Goal: Task Accomplishment & Management: Complete application form

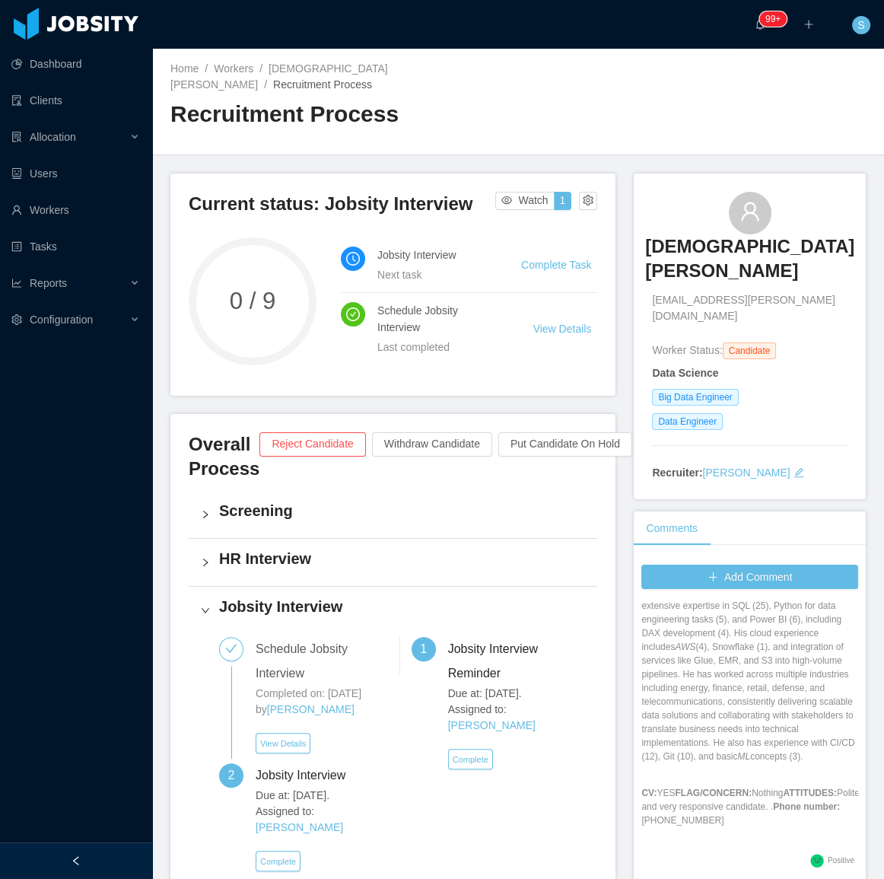
scroll to position [138, 0]
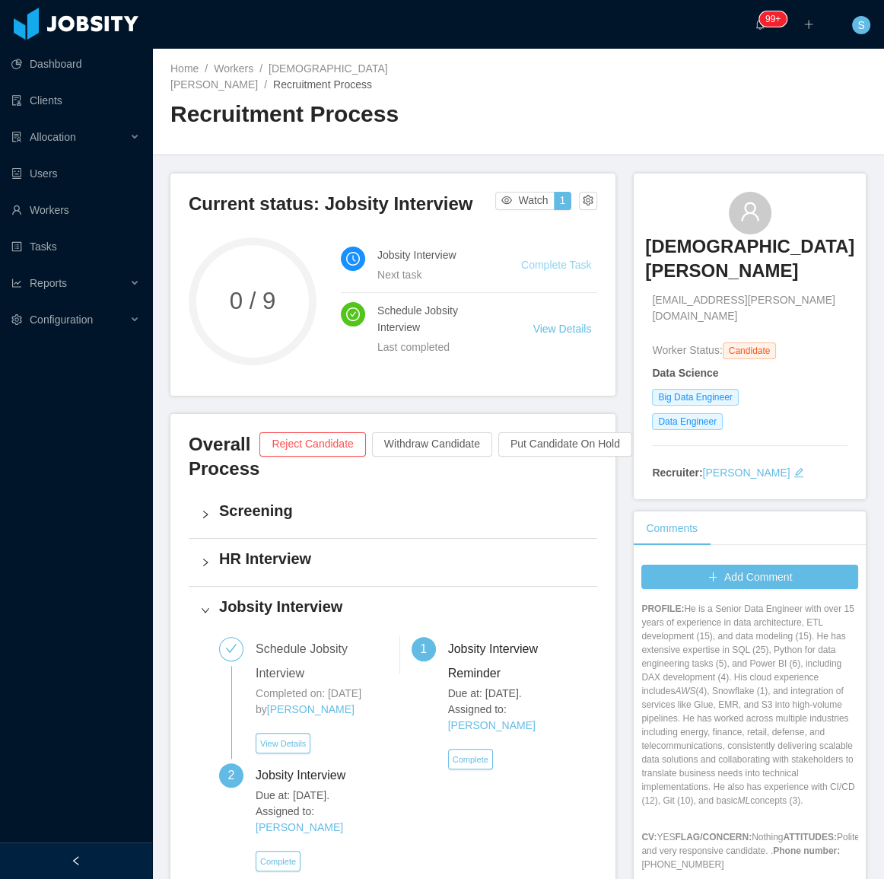
click at [548, 259] on link "Complete Task" at bounding box center [556, 265] width 70 height 12
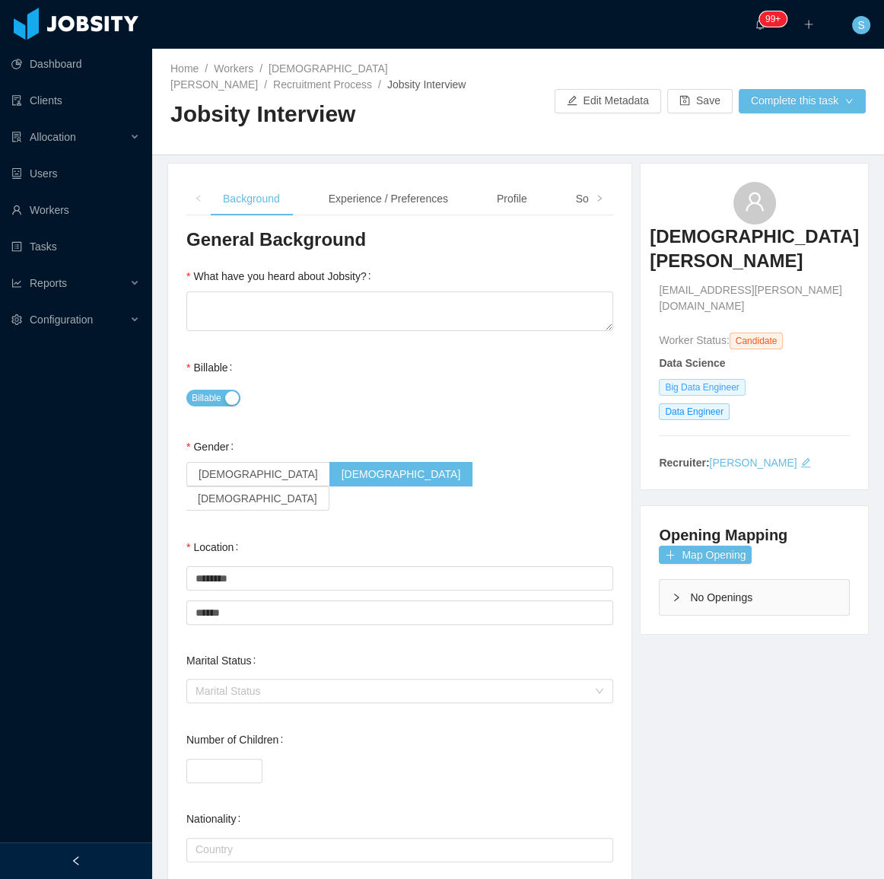
drag, startPoint x: 361, startPoint y: 196, endPoint x: 706, endPoint y: 348, distance: 377.5
click at [361, 196] on div "Experience / Preferences" at bounding box center [389, 199] width 144 height 34
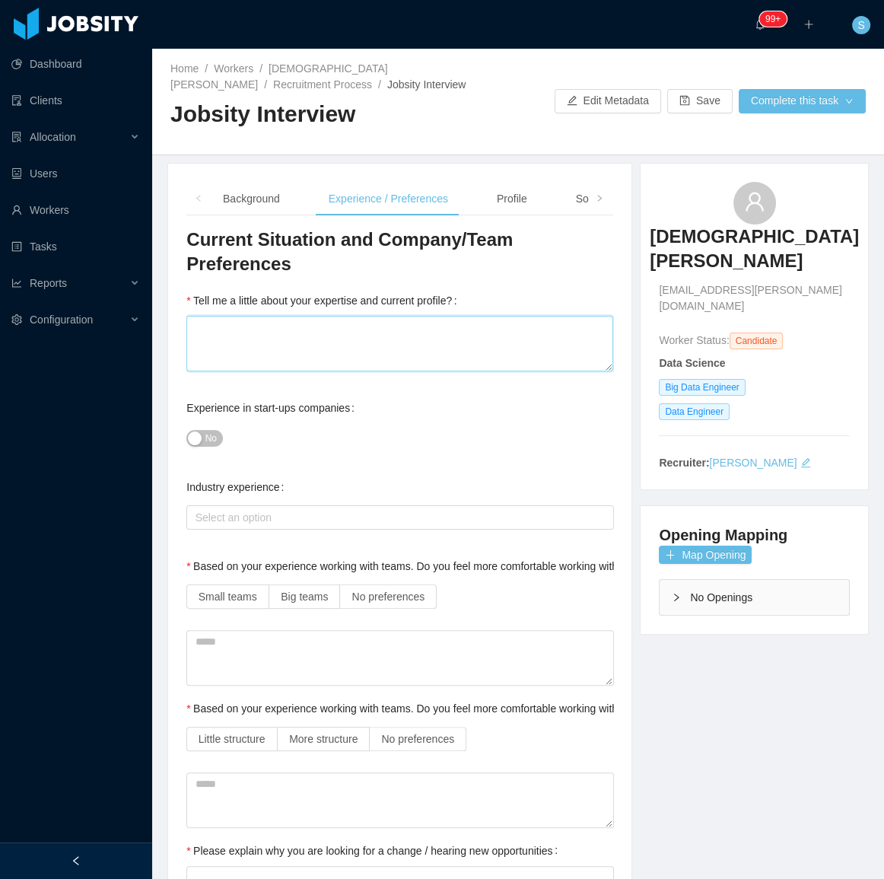
click at [387, 330] on textarea "Tell me a little about your expertise and current profile?" at bounding box center [399, 344] width 427 height 56
paste textarea "**********"
type textarea "**********"
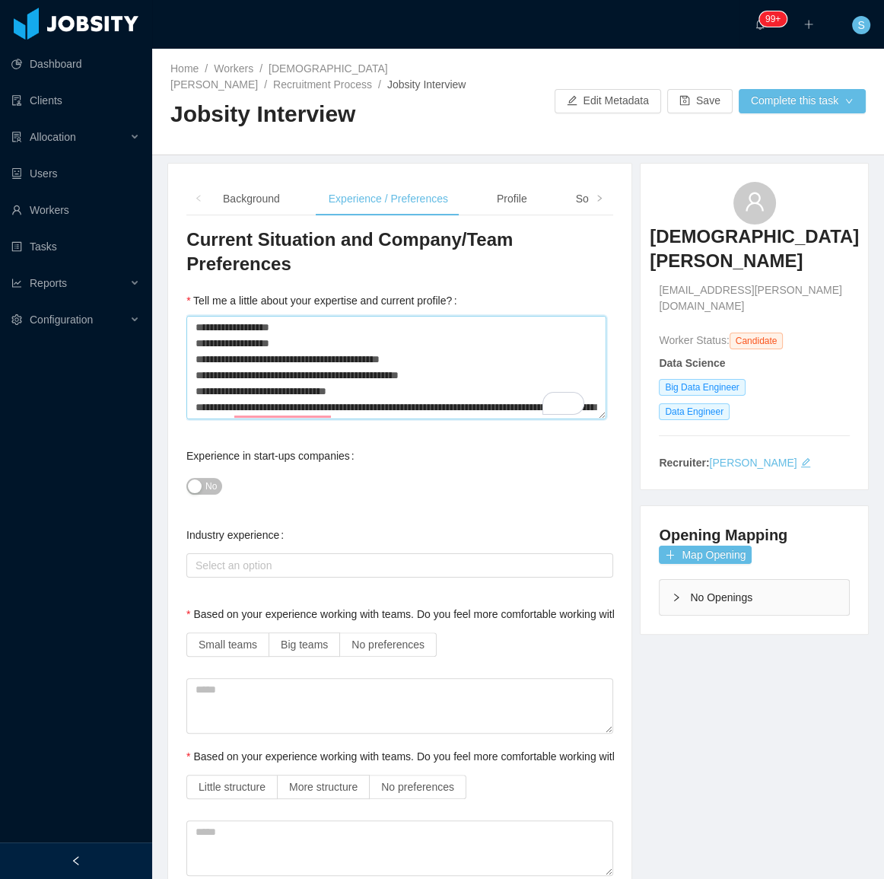
click at [255, 316] on textarea "**********" at bounding box center [396, 367] width 420 height 103
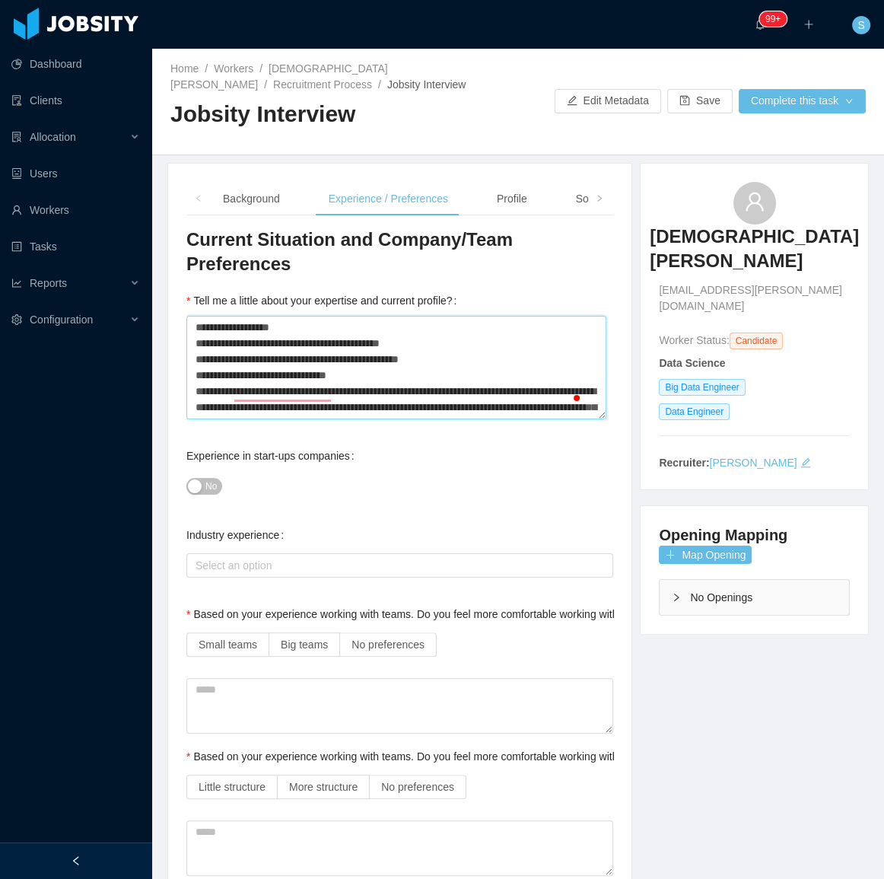
type textarea "**********"
click at [240, 192] on div "Background" at bounding box center [251, 199] width 81 height 34
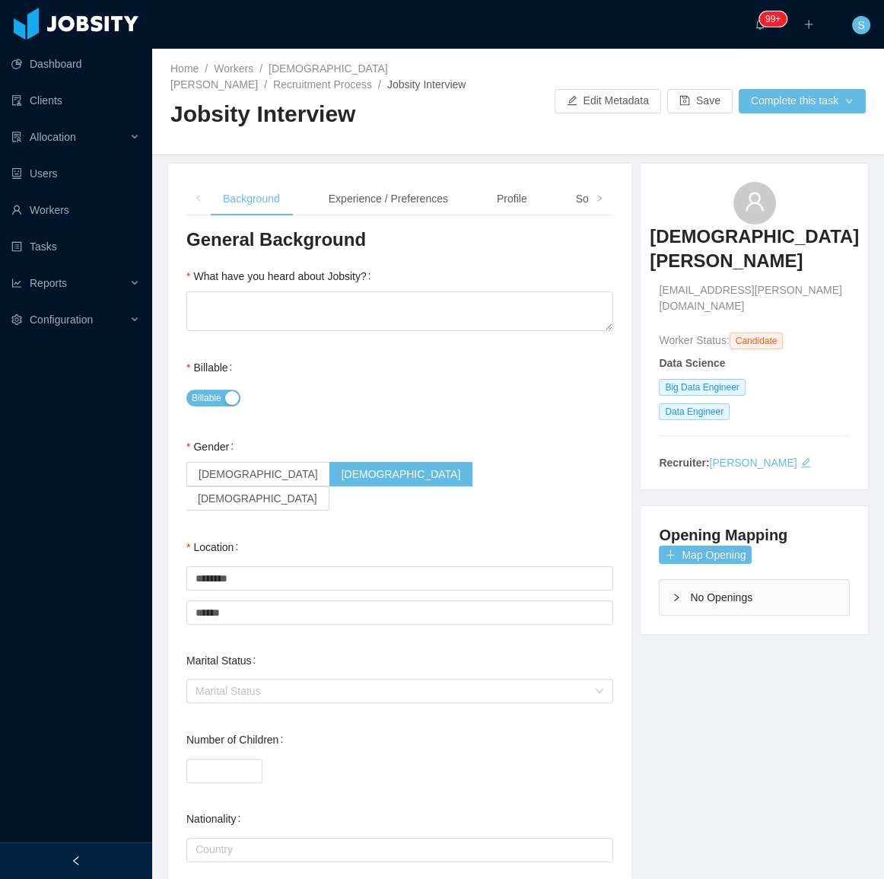
click at [103, 860] on div at bounding box center [76, 860] width 152 height 37
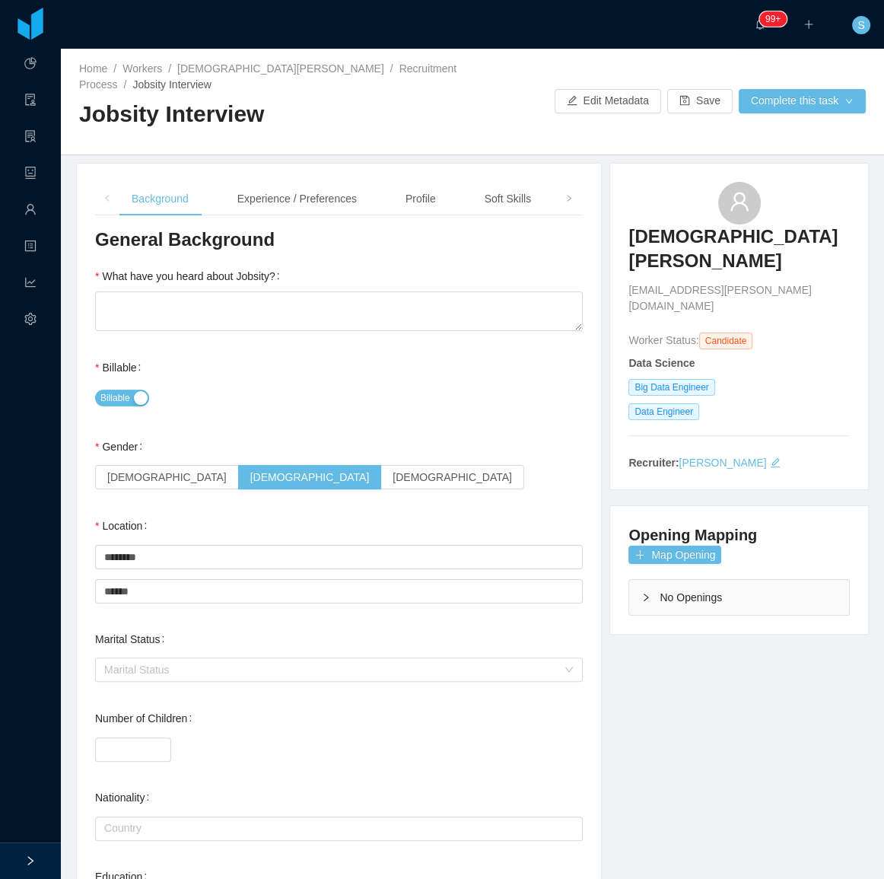
click at [514, 431] on div "Gender Female Male Non binary" at bounding box center [339, 461] width 488 height 61
click at [662, 580] on div "No Openings" at bounding box center [739, 597] width 220 height 35
click at [658, 580] on div "No Openings" at bounding box center [739, 597] width 220 height 35
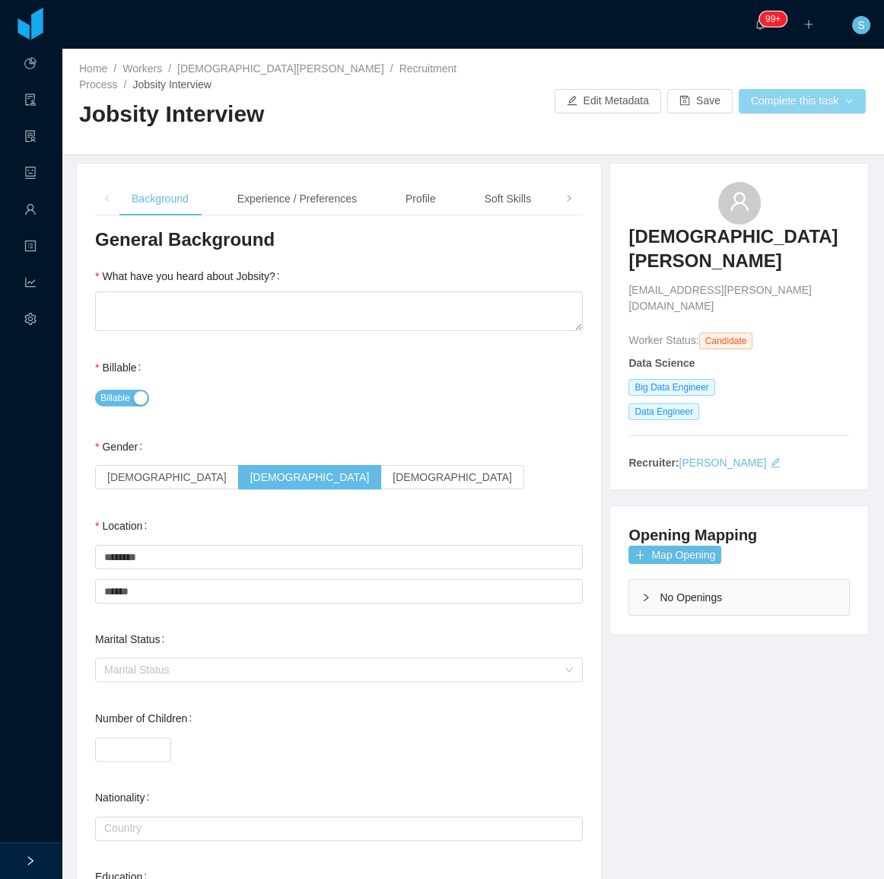
click at [776, 94] on button "Complete this task" at bounding box center [802, 101] width 127 height 24
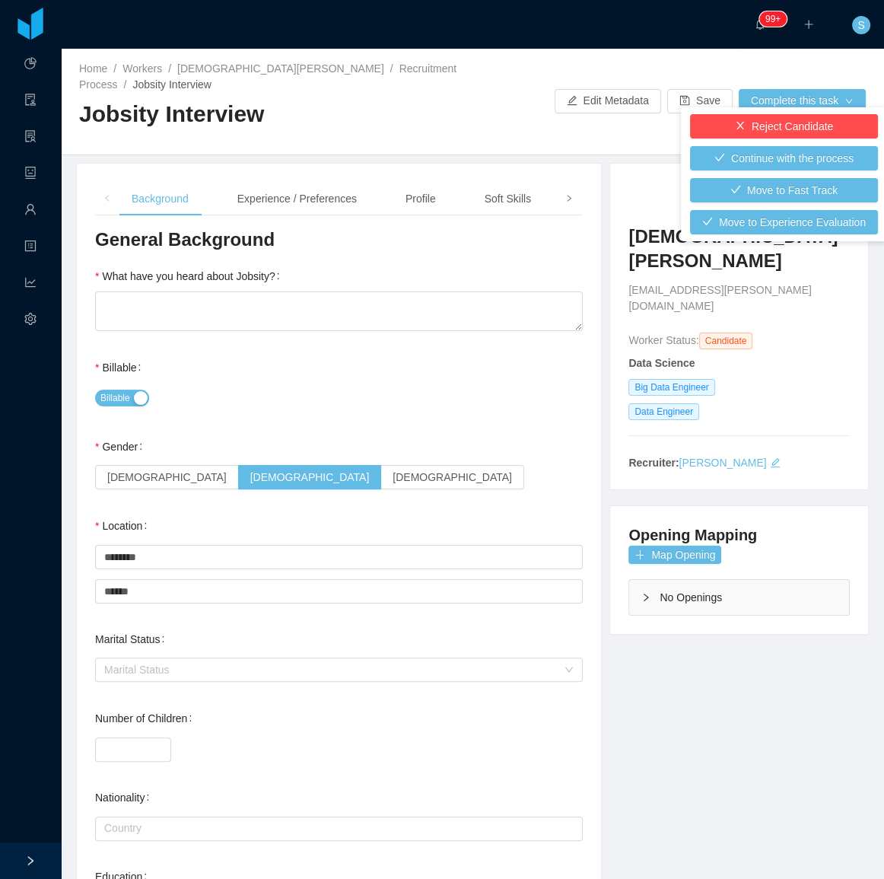
click at [568, 182] on span at bounding box center [569, 198] width 24 height 33
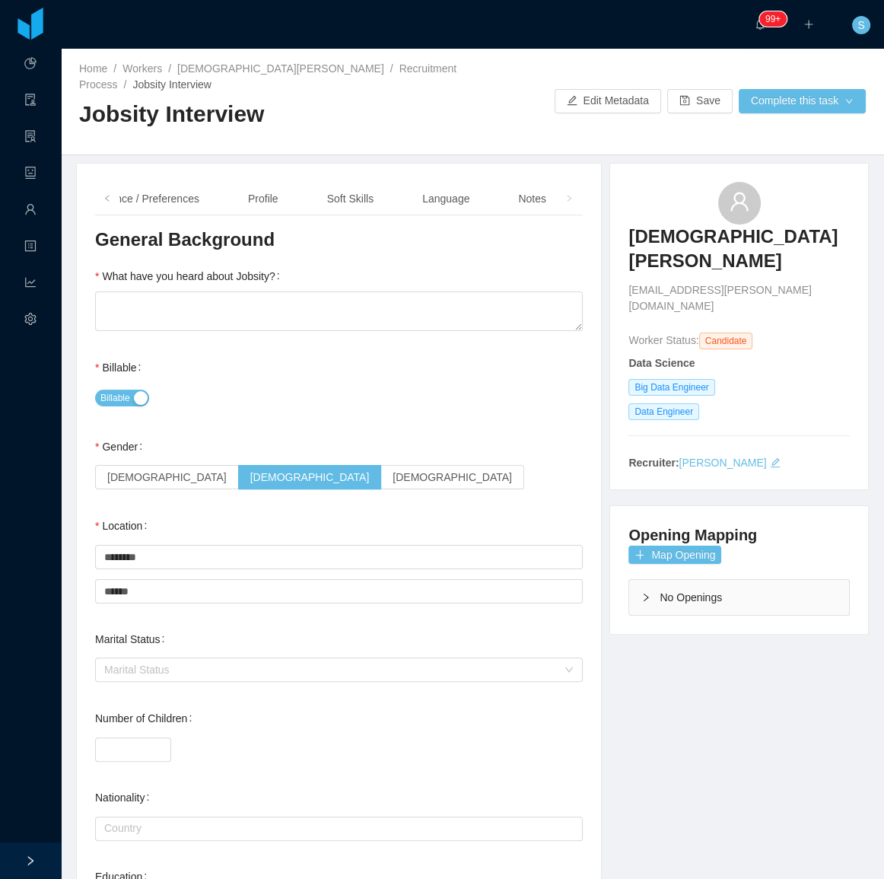
click at [568, 182] on span at bounding box center [569, 198] width 24 height 33
click at [540, 182] on div "Notes" at bounding box center [532, 199] width 53 height 34
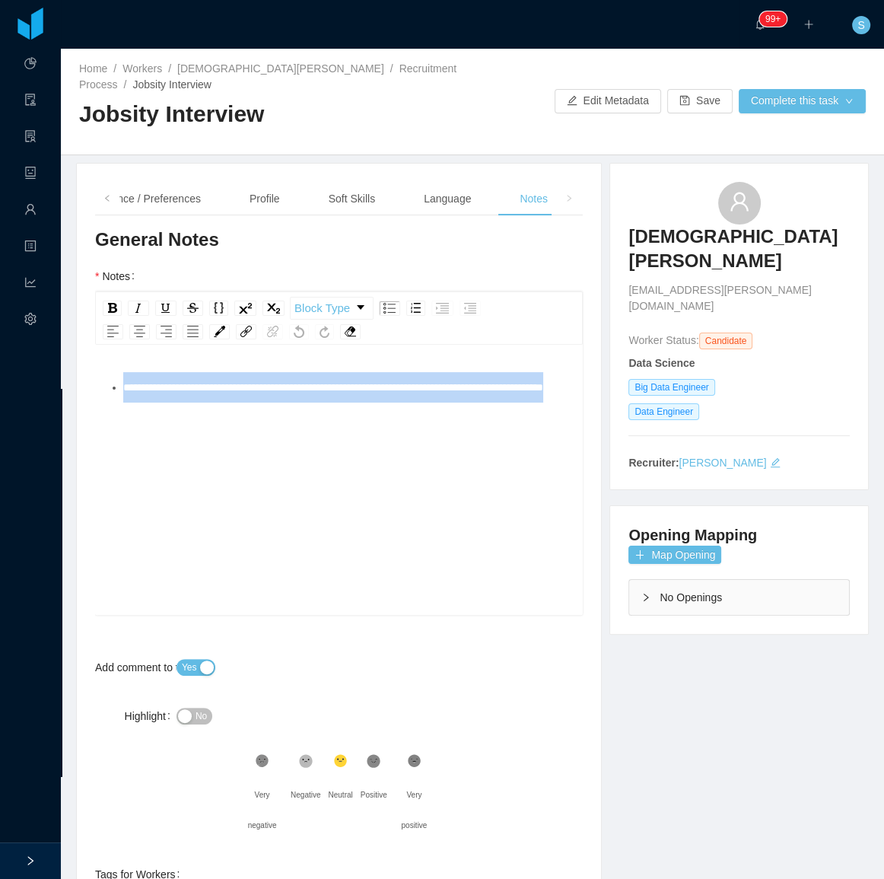
drag, startPoint x: 282, startPoint y: 391, endPoint x: -31, endPoint y: 327, distance: 319.2
click at [0, 327] on html "**********" at bounding box center [442, 439] width 884 height 879
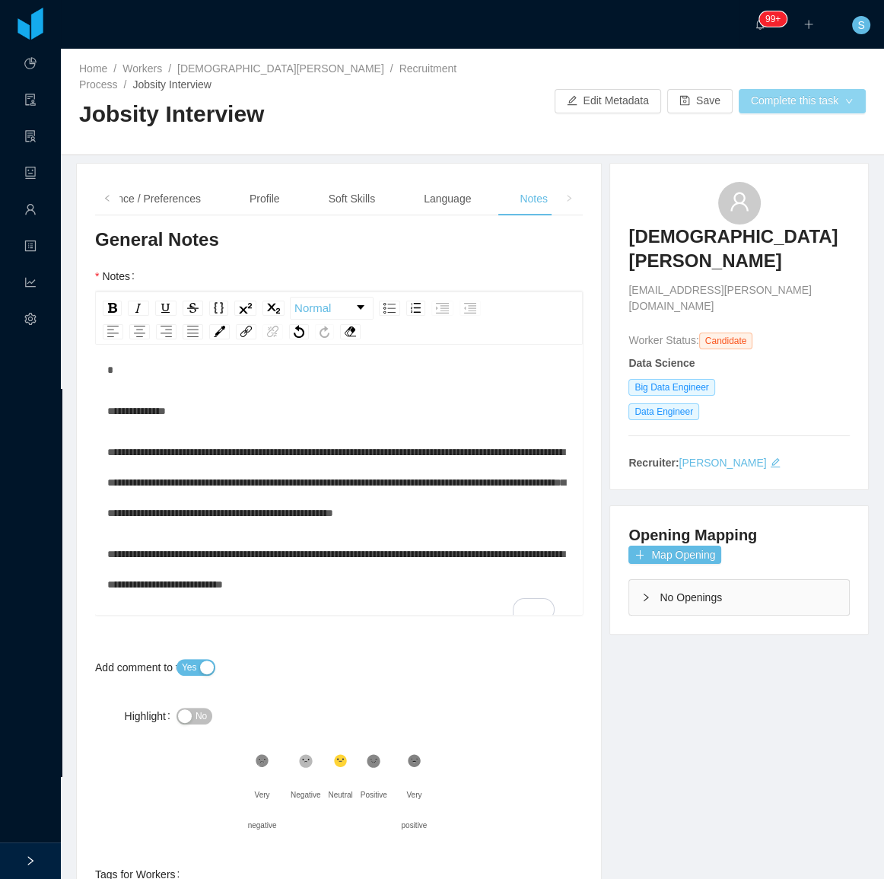
click at [785, 89] on button "Complete this task" at bounding box center [802, 101] width 127 height 24
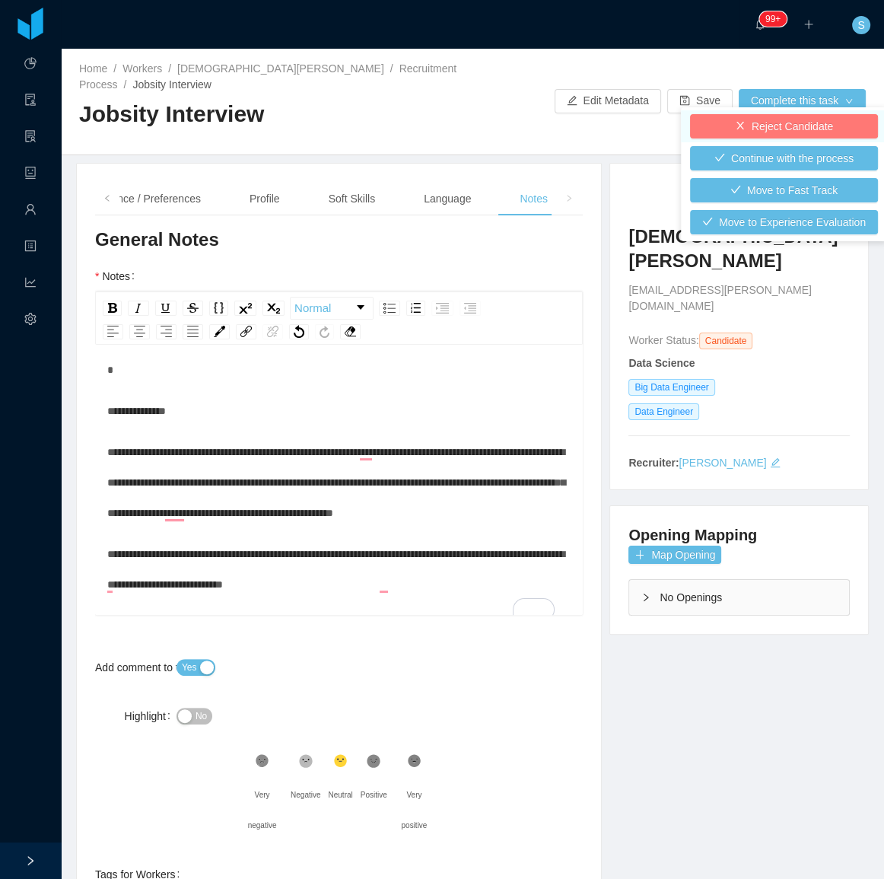
click at [790, 129] on button "Reject Candidate" at bounding box center [784, 126] width 188 height 24
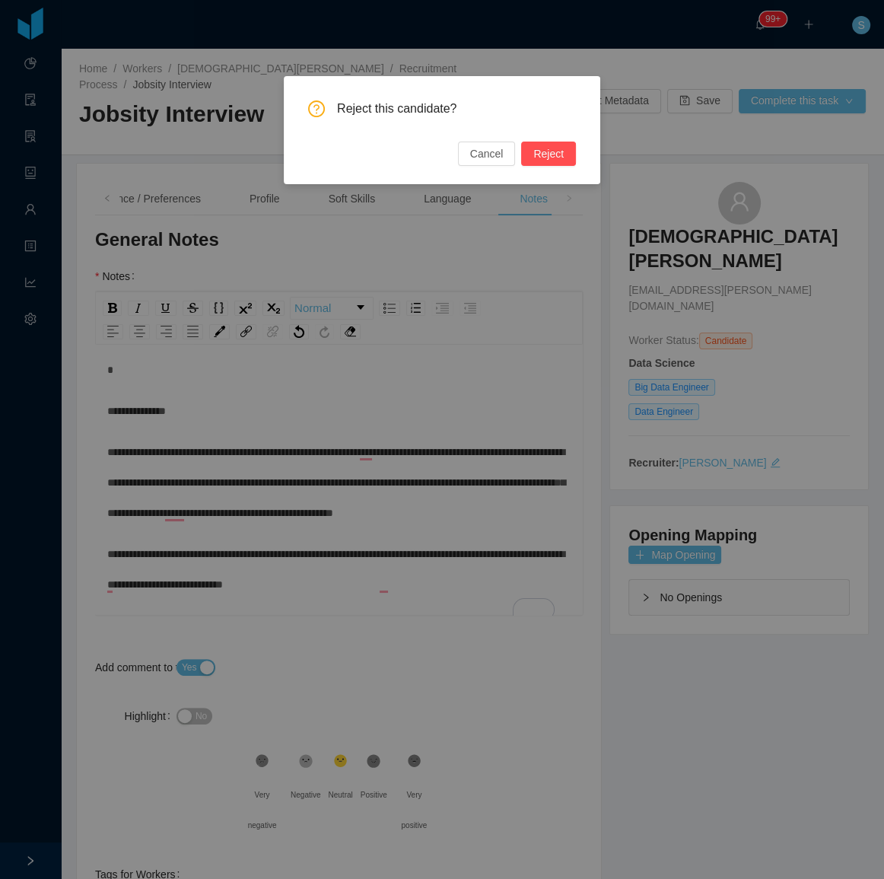
click at [560, 167] on div "Reject this candidate? Cancel Reject" at bounding box center [442, 130] width 317 height 108
click at [560, 161] on button "Reject" at bounding box center [548, 154] width 55 height 24
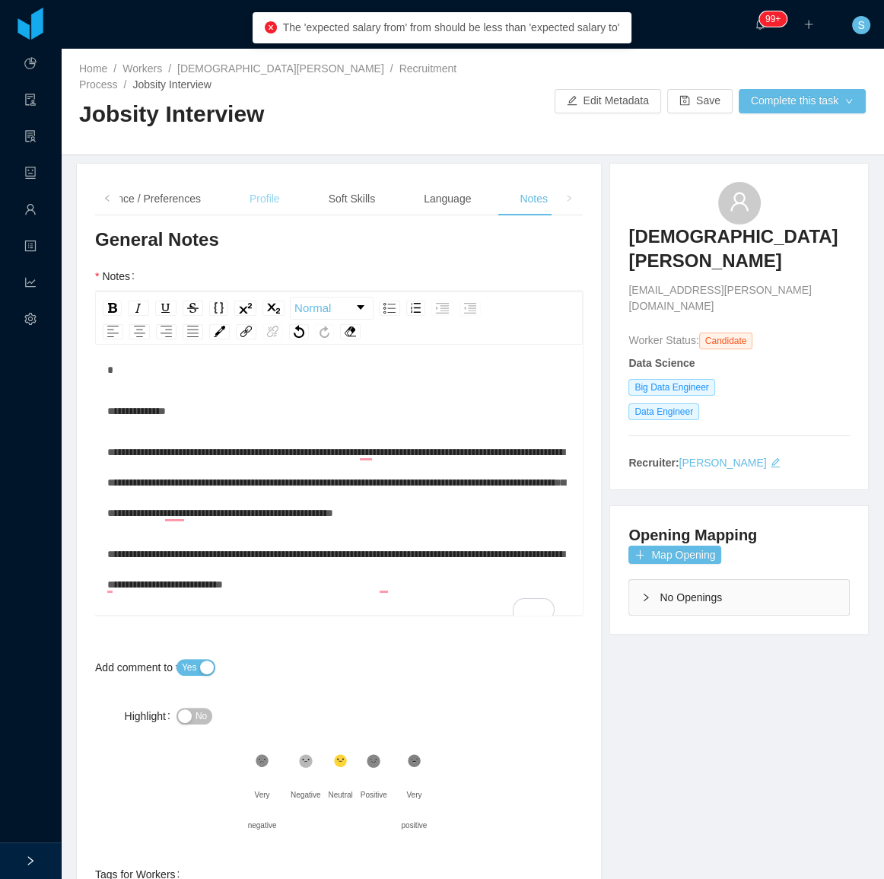
click at [241, 192] on div "Profile" at bounding box center [264, 199] width 55 height 34
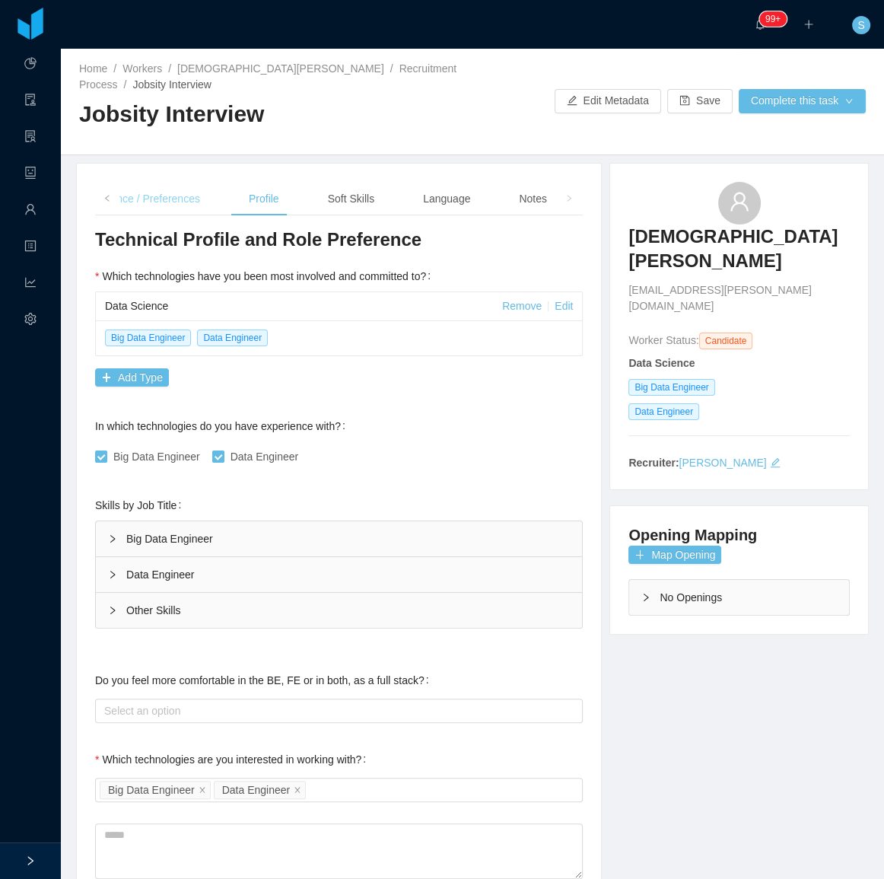
click at [170, 182] on div "Experience / Preferences" at bounding box center [140, 199] width 144 height 34
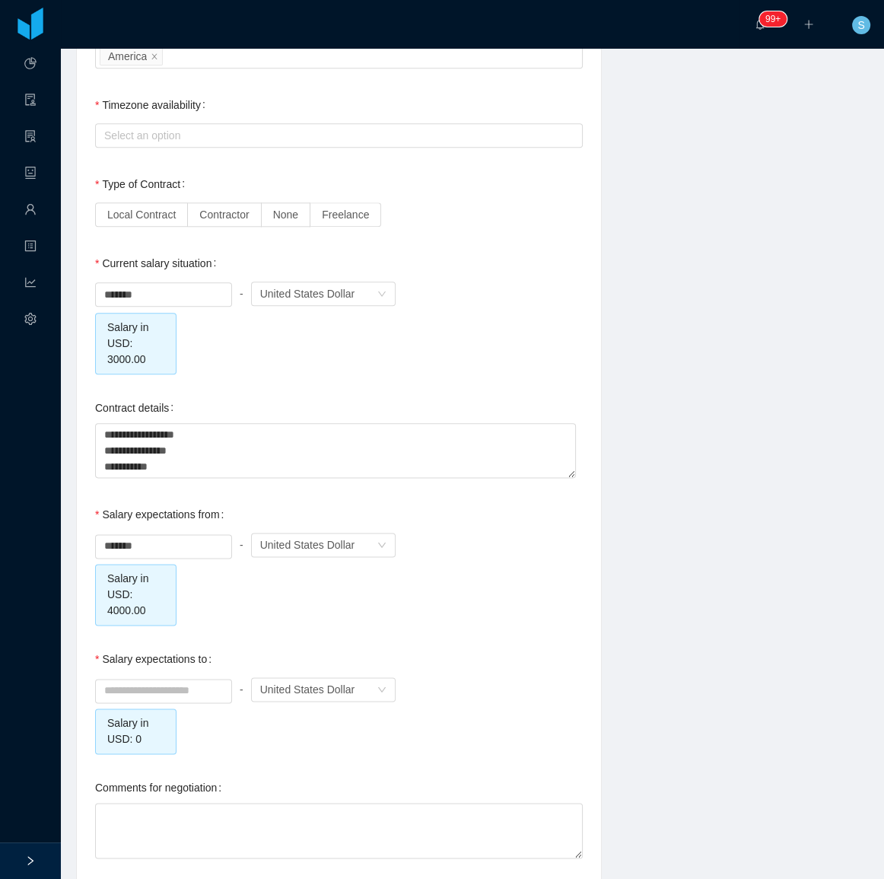
scroll to position [1384, 0]
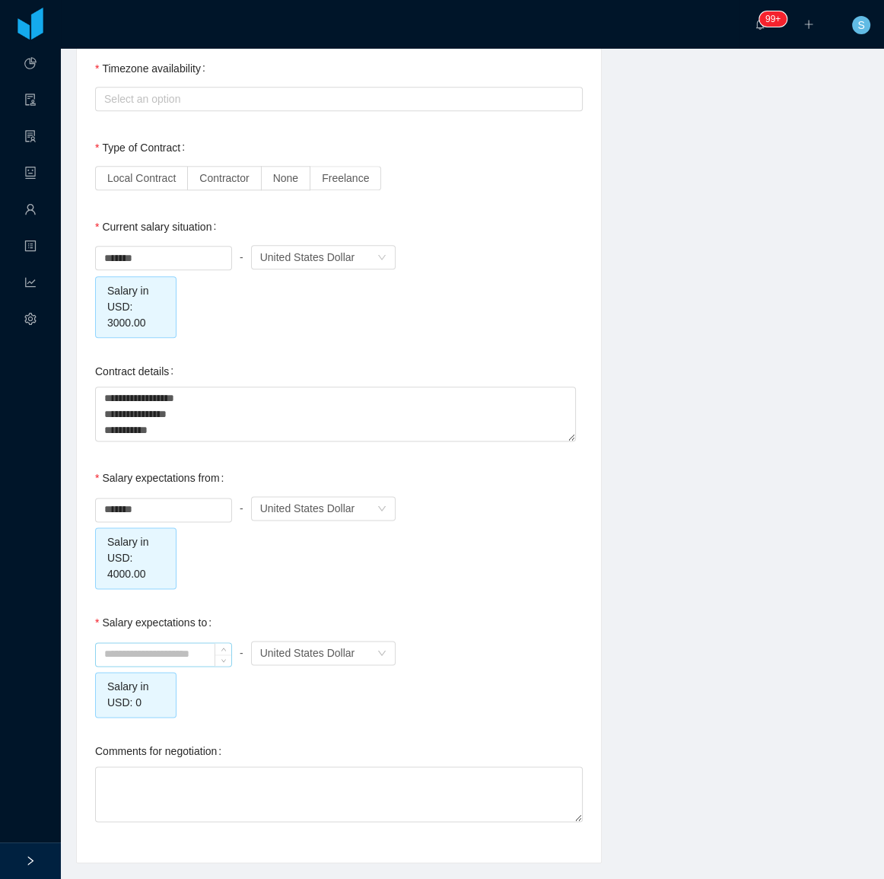
click at [153, 643] on input at bounding box center [163, 654] width 135 height 23
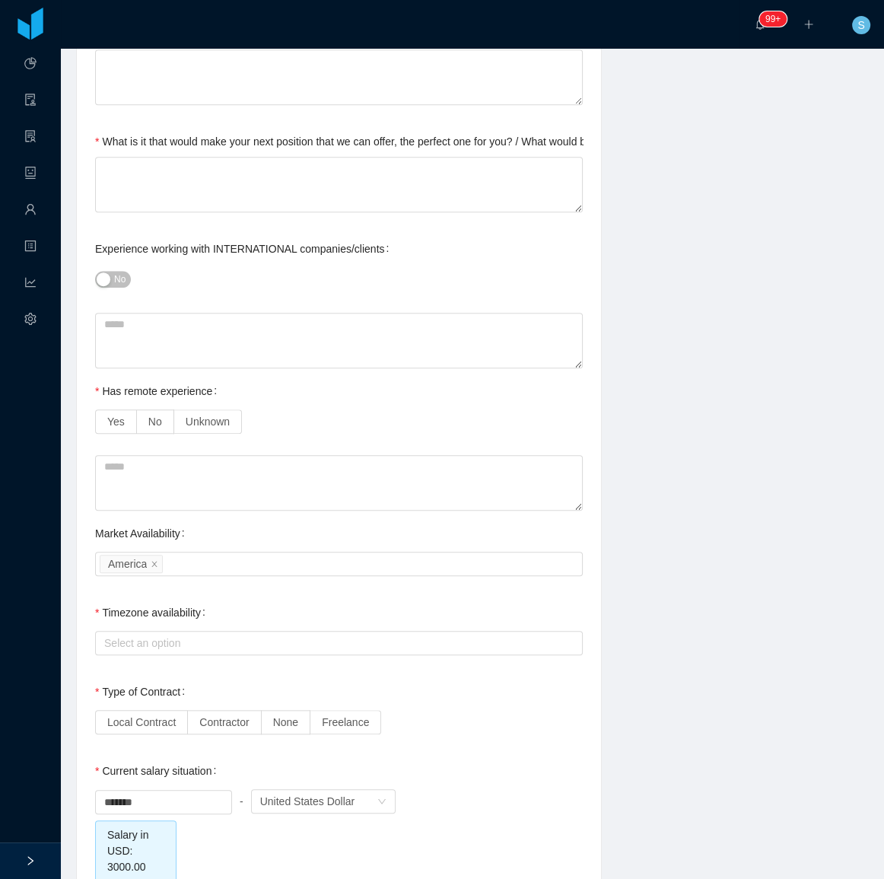
type input "*******"
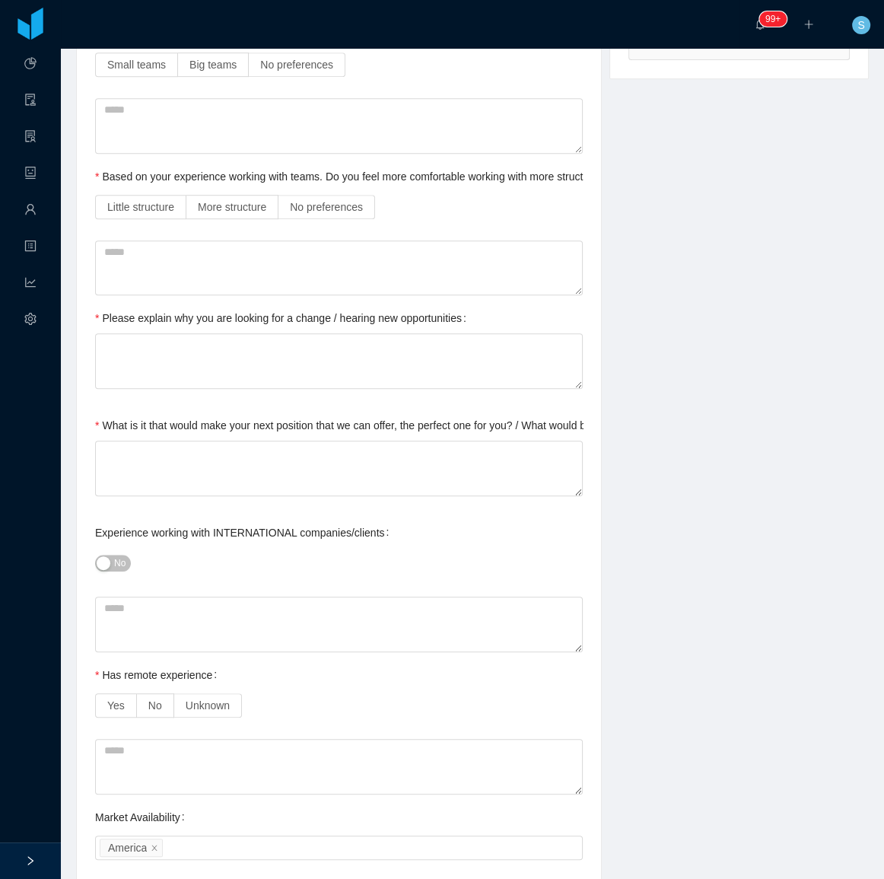
scroll to position [0, 0]
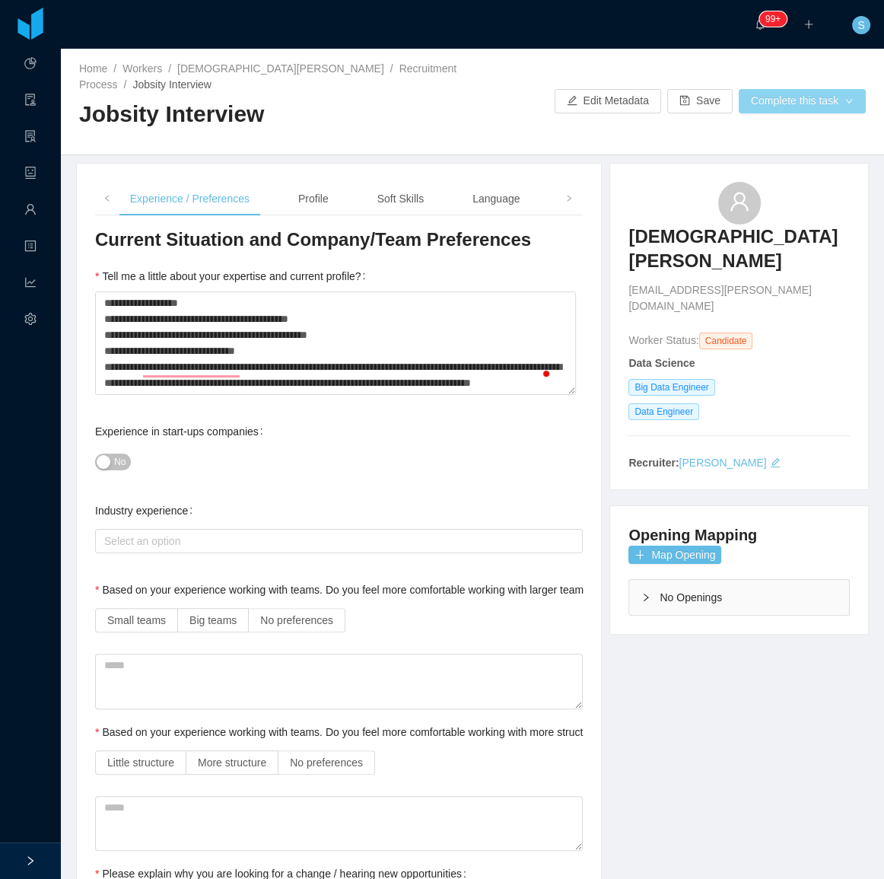
click at [791, 95] on button "Complete this task" at bounding box center [802, 101] width 127 height 24
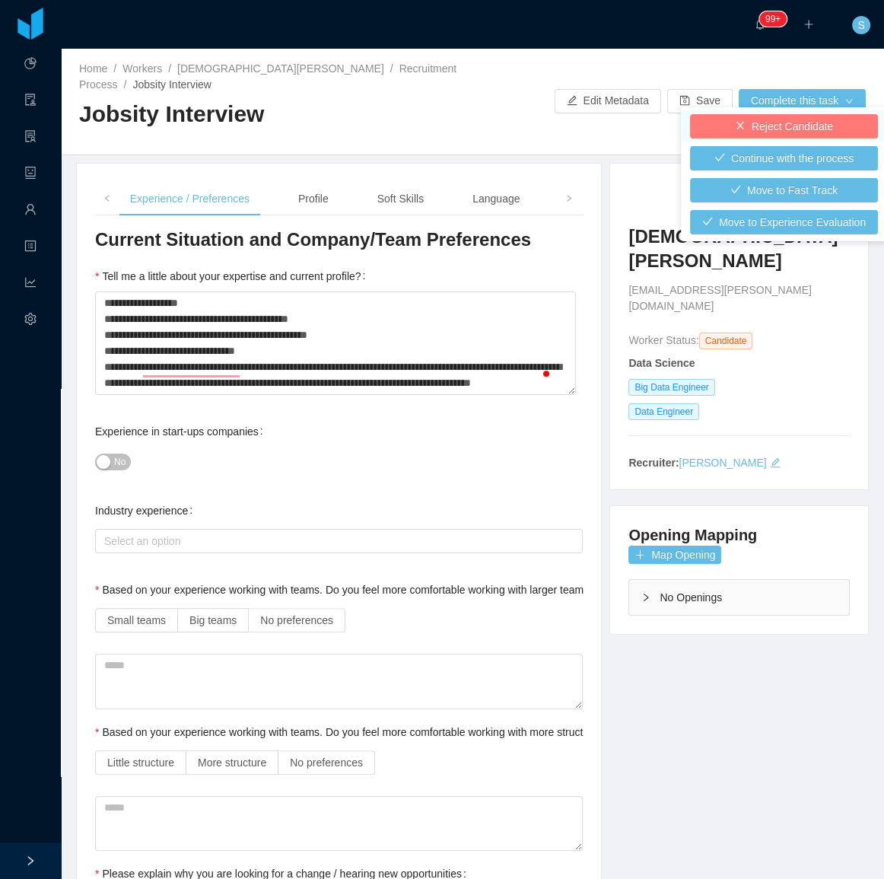
click at [777, 124] on button "Reject Candidate" at bounding box center [784, 126] width 188 height 24
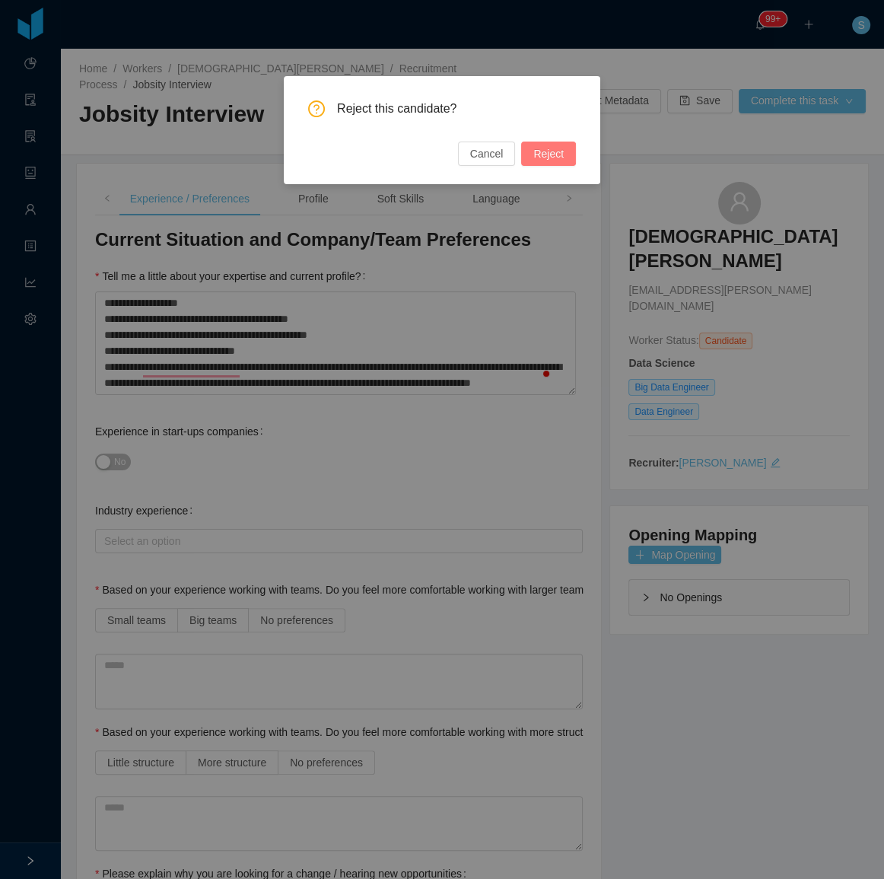
click at [563, 152] on button "Reject" at bounding box center [548, 154] width 55 height 24
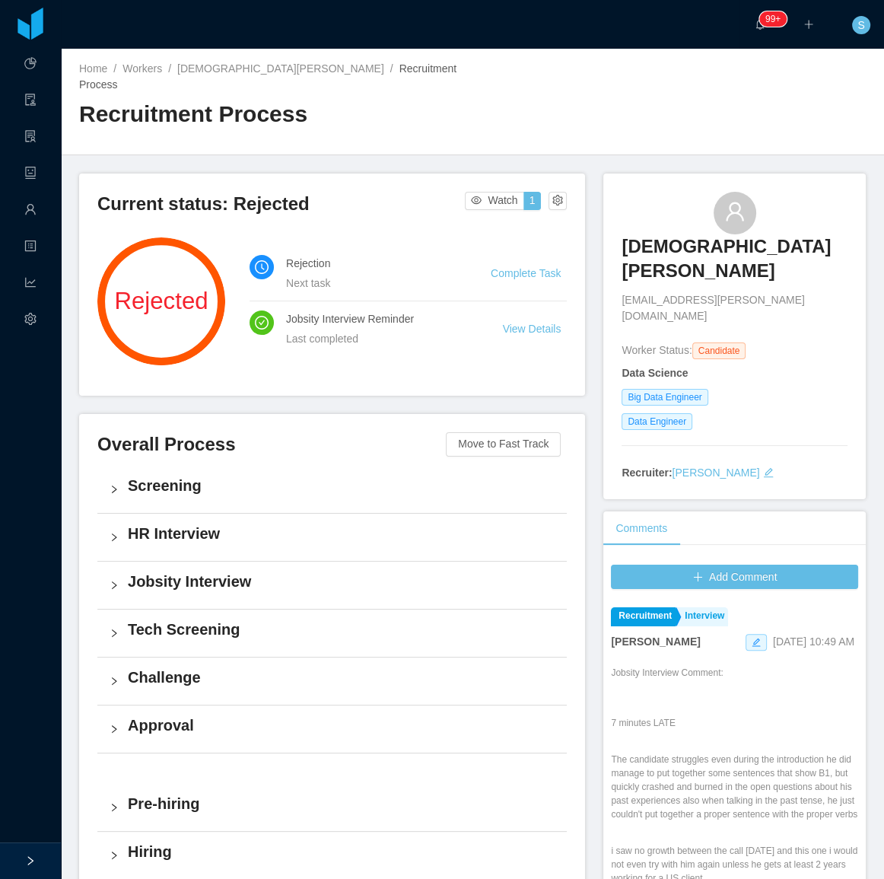
click at [515, 265] on li "Complete Task" at bounding box center [529, 273] width 76 height 17
click at [518, 267] on link "Complete Task" at bounding box center [526, 273] width 70 height 12
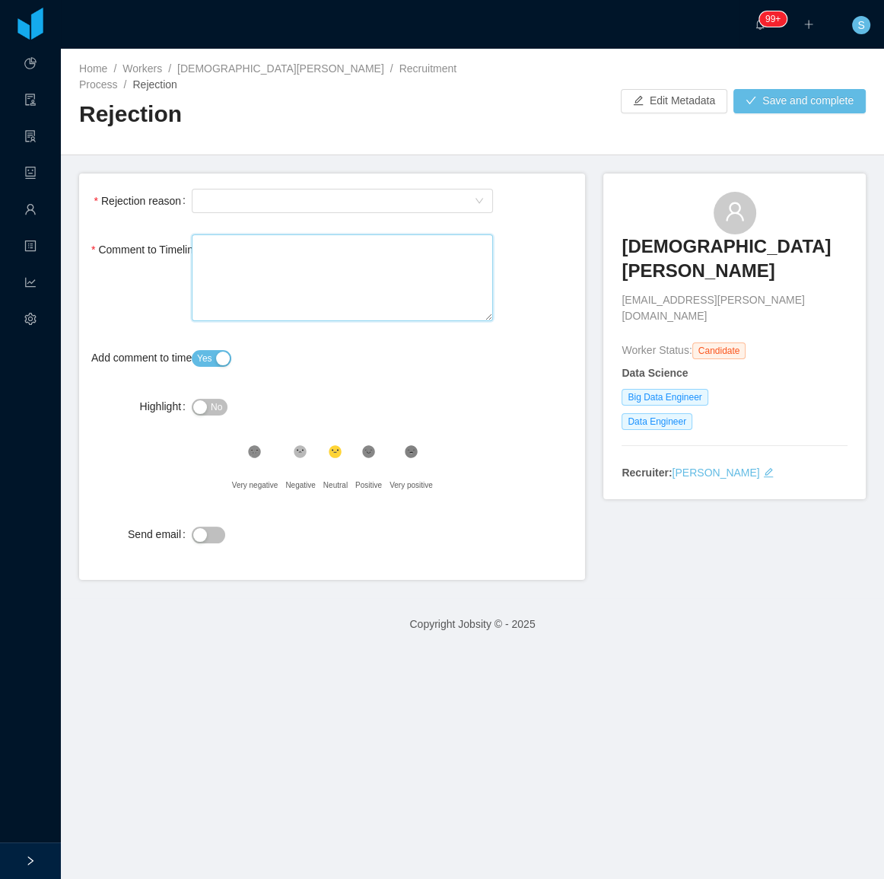
click at [352, 267] on textarea "Comment to Timeline" at bounding box center [342, 278] width 301 height 88
paste textarea "**********"
type textarea "**********"
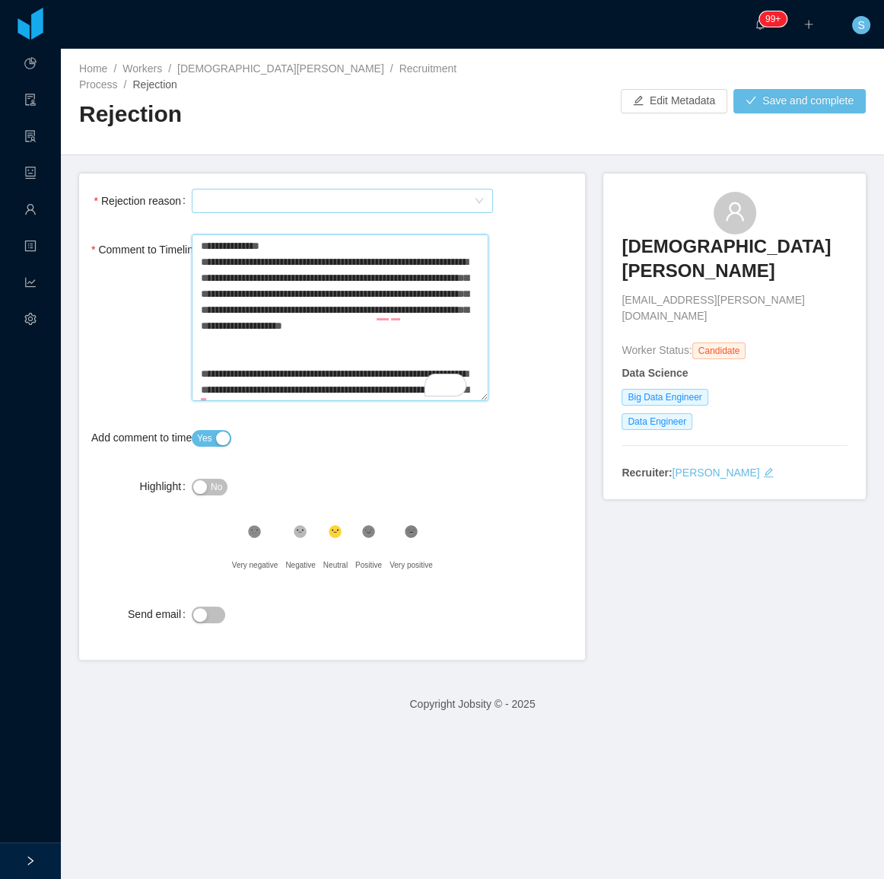
type textarea "**********"
click at [362, 189] on div "Select Type" at bounding box center [337, 200] width 273 height 23
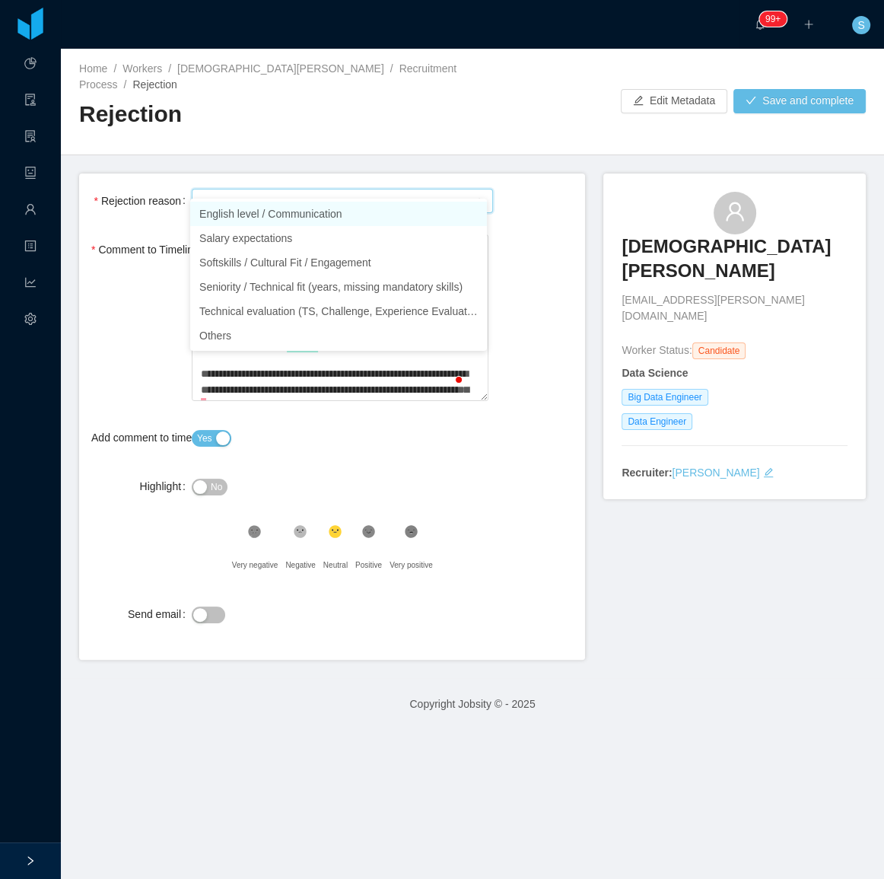
click at [298, 215] on li "English level / Communication" at bounding box center [338, 214] width 297 height 24
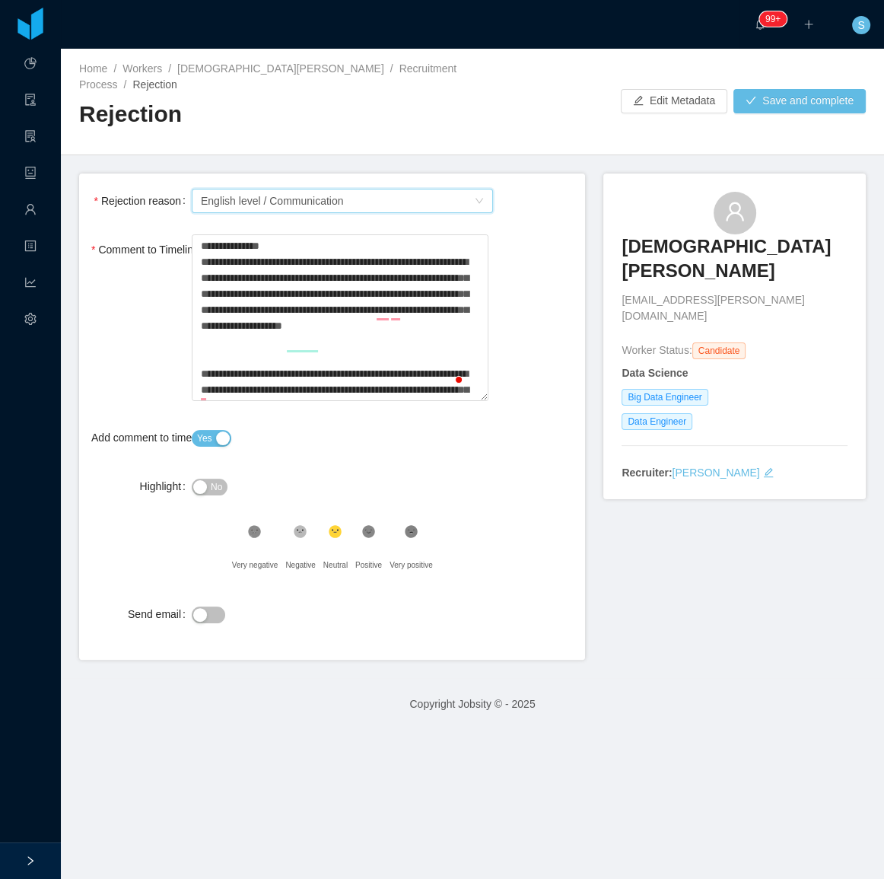
click at [533, 186] on div "Rejection reason Select Type English level / Communication" at bounding box center [332, 201] width 482 height 30
click at [811, 98] on button "Save and complete" at bounding box center [800, 101] width 132 height 24
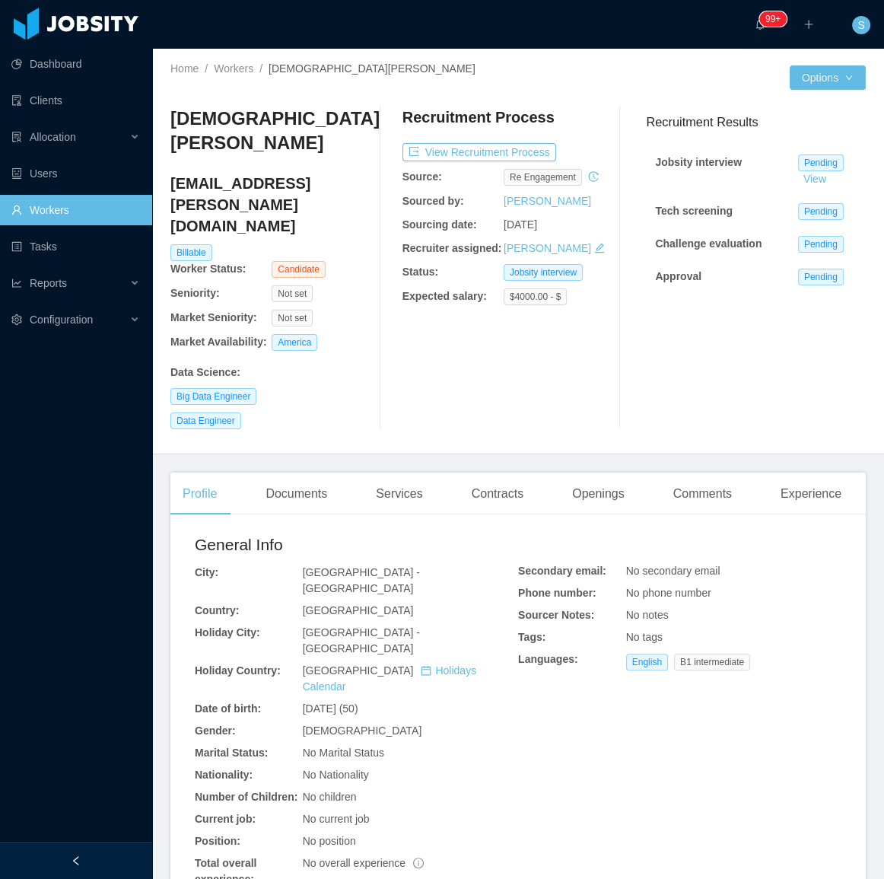
click at [309, 473] on div "Documents" at bounding box center [296, 494] width 86 height 43
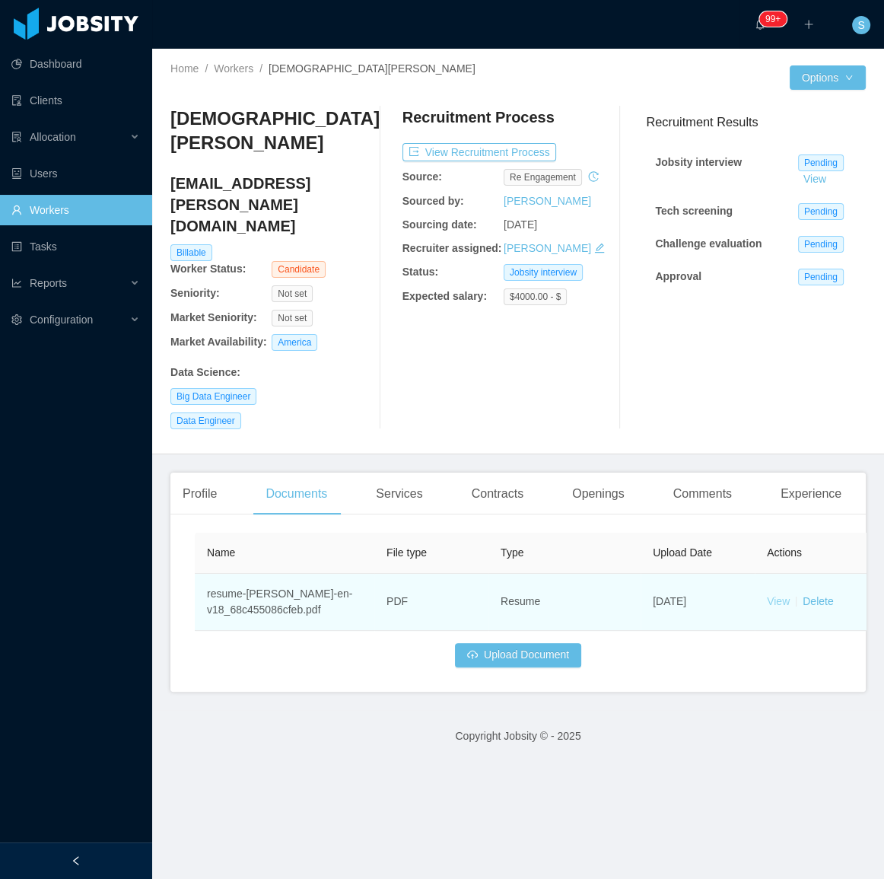
click at [772, 595] on link "View" at bounding box center [778, 601] width 23 height 12
click at [785, 595] on link "View" at bounding box center [778, 601] width 23 height 12
click at [782, 595] on link "View" at bounding box center [778, 601] width 23 height 12
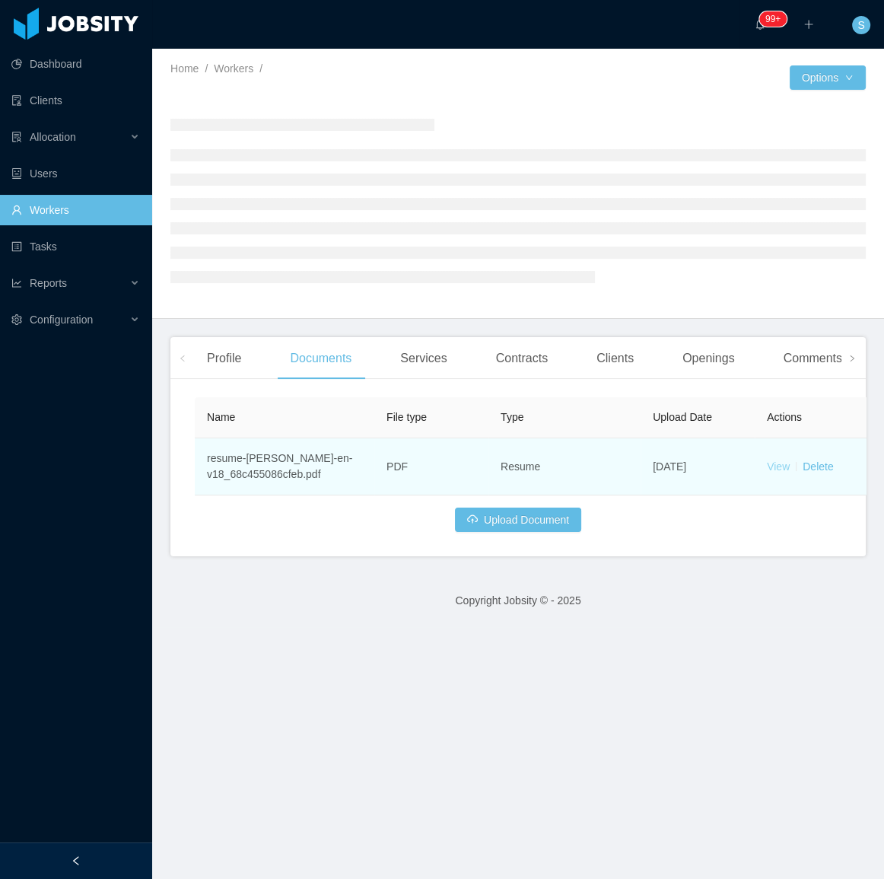
click at [776, 468] on link "View" at bounding box center [778, 466] width 23 height 12
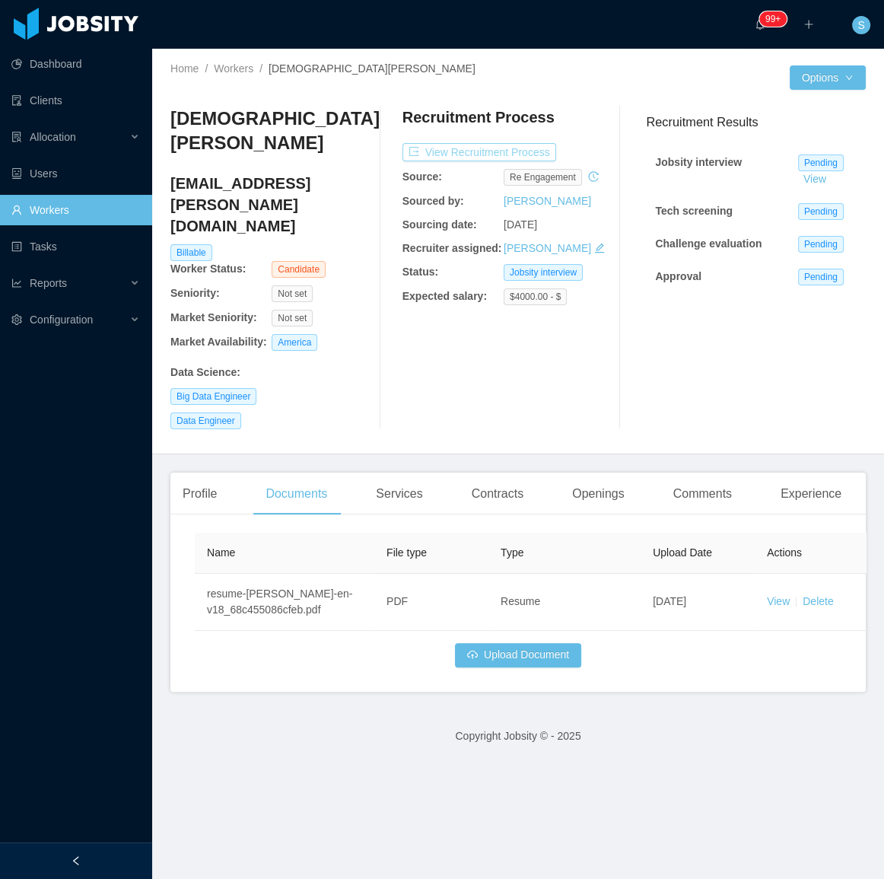
click at [488, 150] on button "View Recruitment Process" at bounding box center [480, 152] width 154 height 18
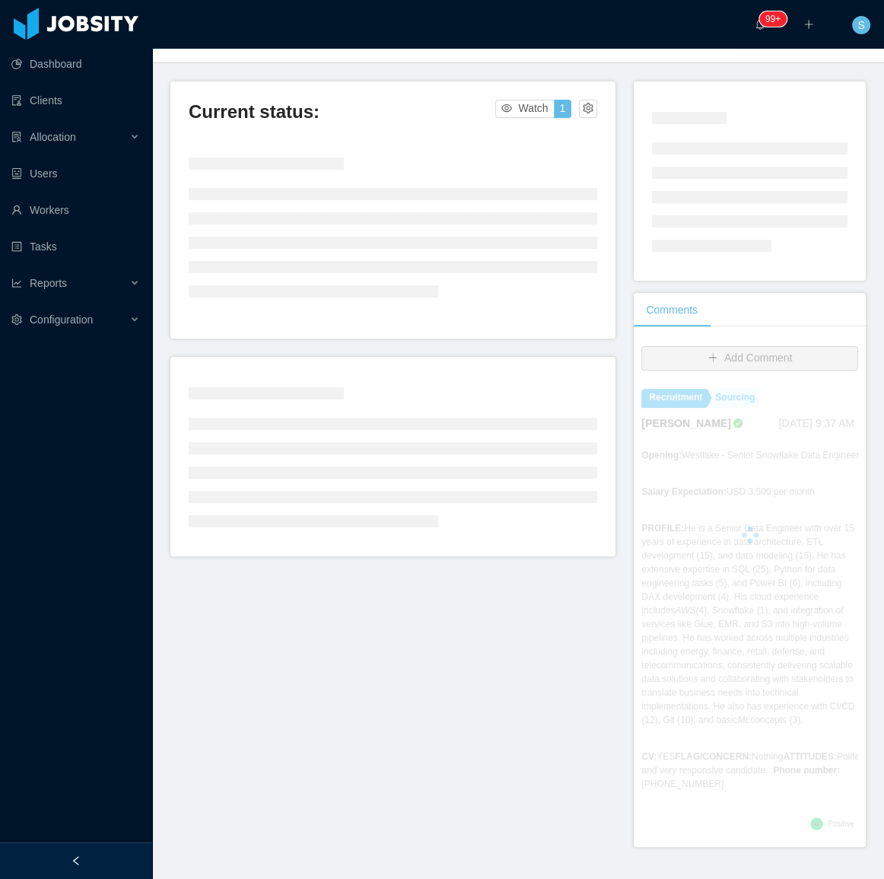
scroll to position [114, 0]
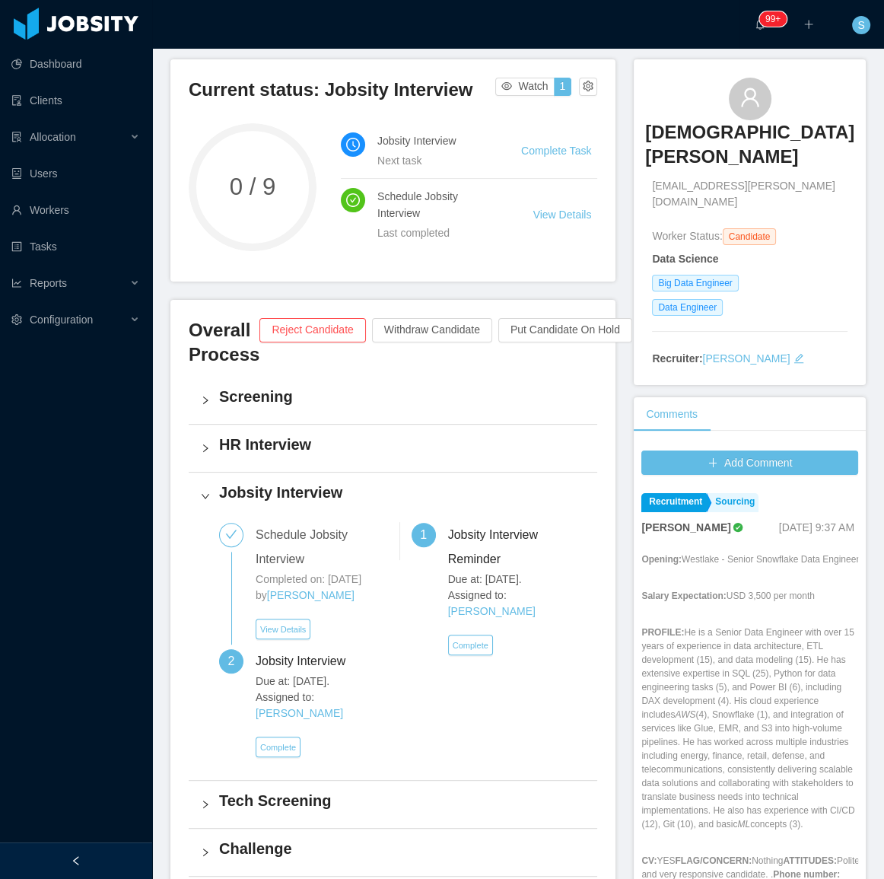
click at [842, 451] on div "Add Comment Recruitment Sourcing Silvia Andrade Sep 17th, 2025 9:37 AM Opening:…" at bounding box center [750, 697] width 217 height 493
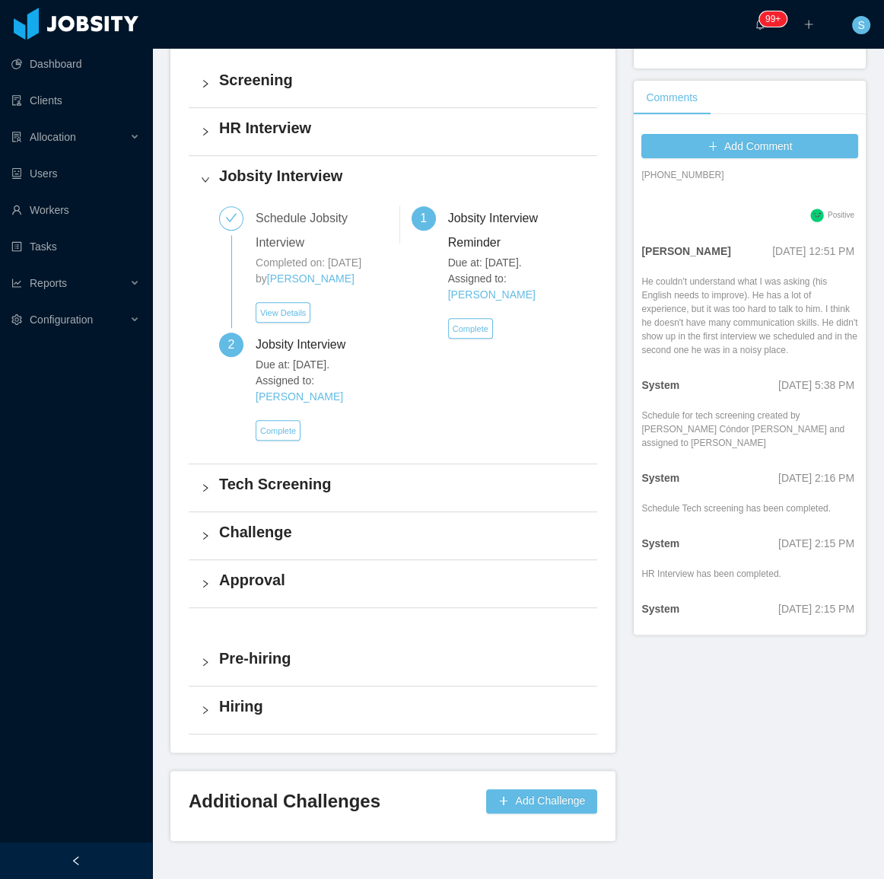
scroll to position [415, 0]
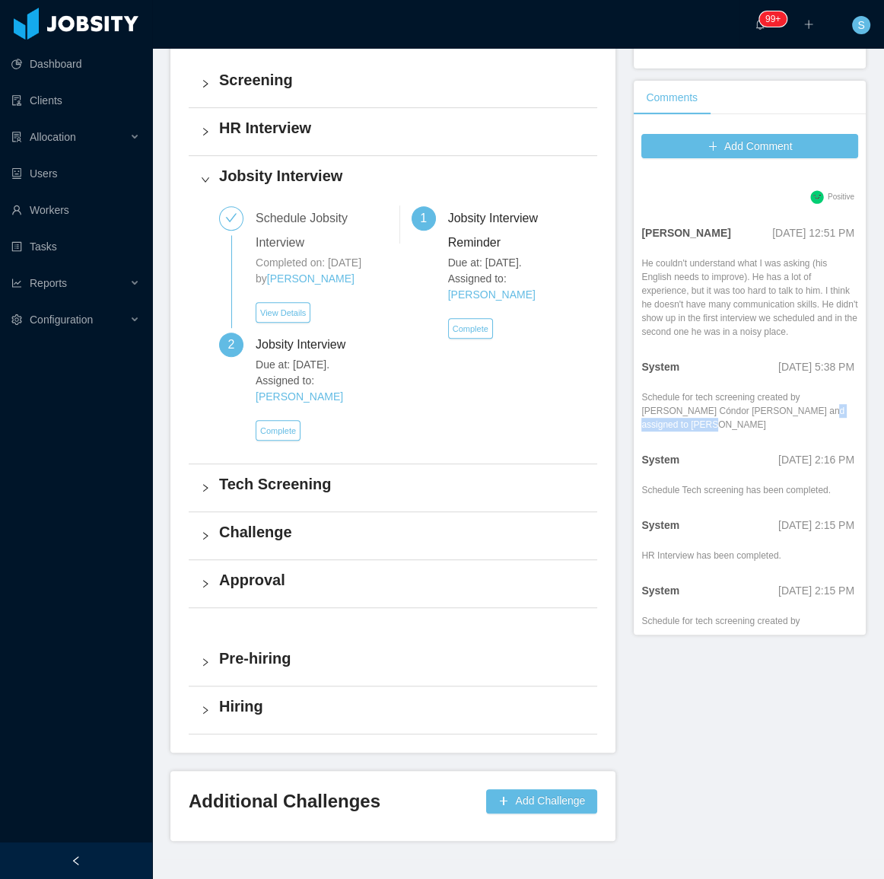
copy div "[PERSON_NAME]"
drag, startPoint x: 684, startPoint y: 425, endPoint x: 771, endPoint y: 410, distance: 88.1
click at [771, 410] on div "Schedule for tech screening created by Paola Cóndor Andrade and assigned to Bre…" at bounding box center [750, 410] width 217 height 41
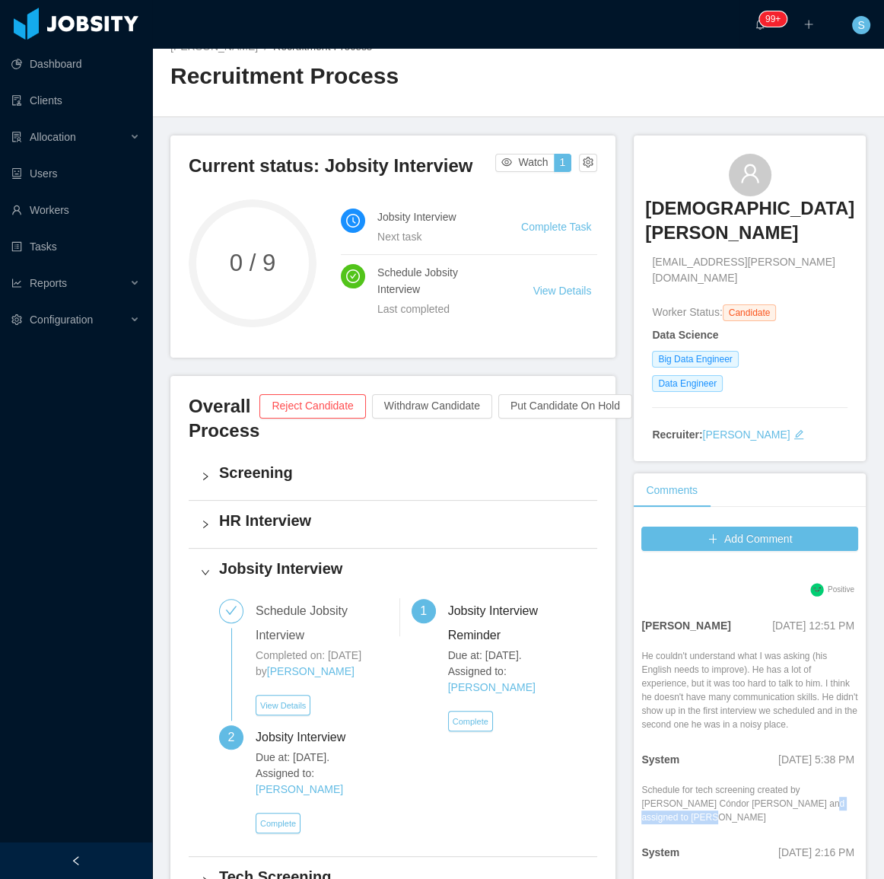
scroll to position [0, 0]
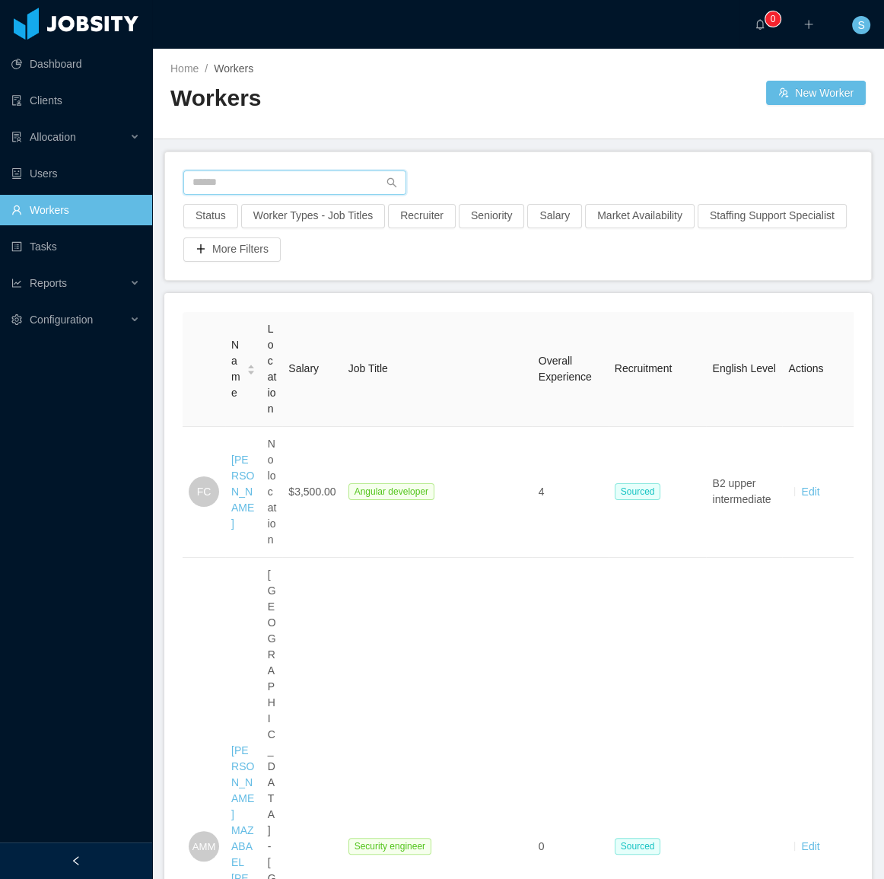
click at [286, 190] on input "text" at bounding box center [294, 182] width 223 height 24
paste input "**********"
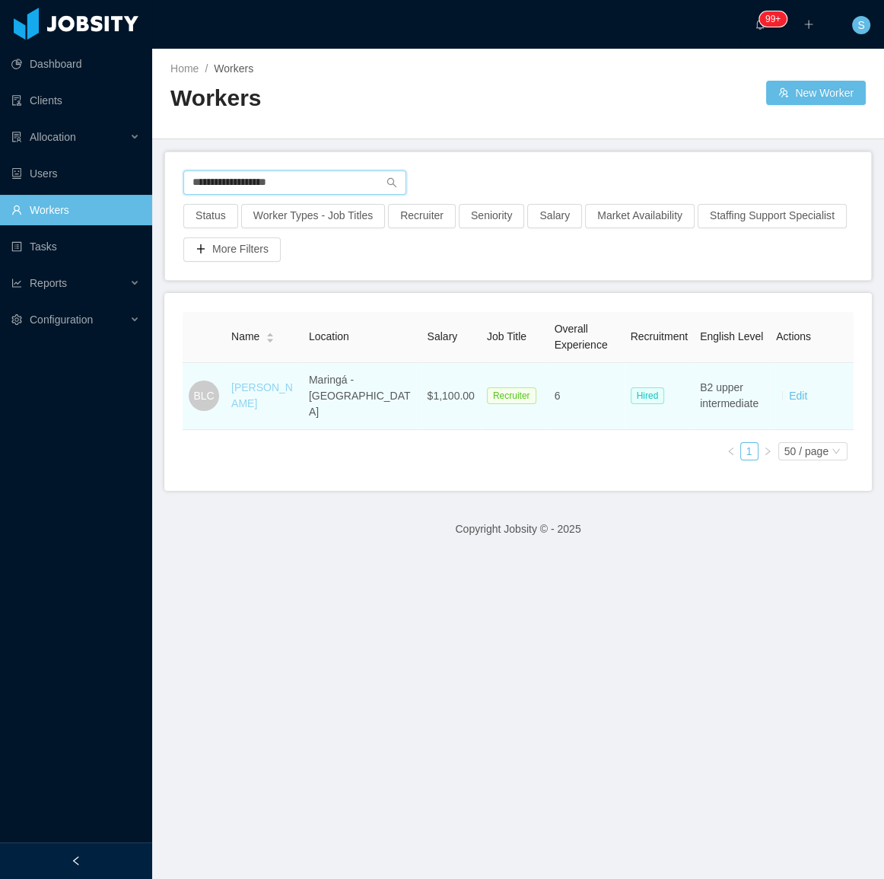
type input "**********"
click at [255, 381] on link "[PERSON_NAME]" at bounding box center [262, 395] width 62 height 28
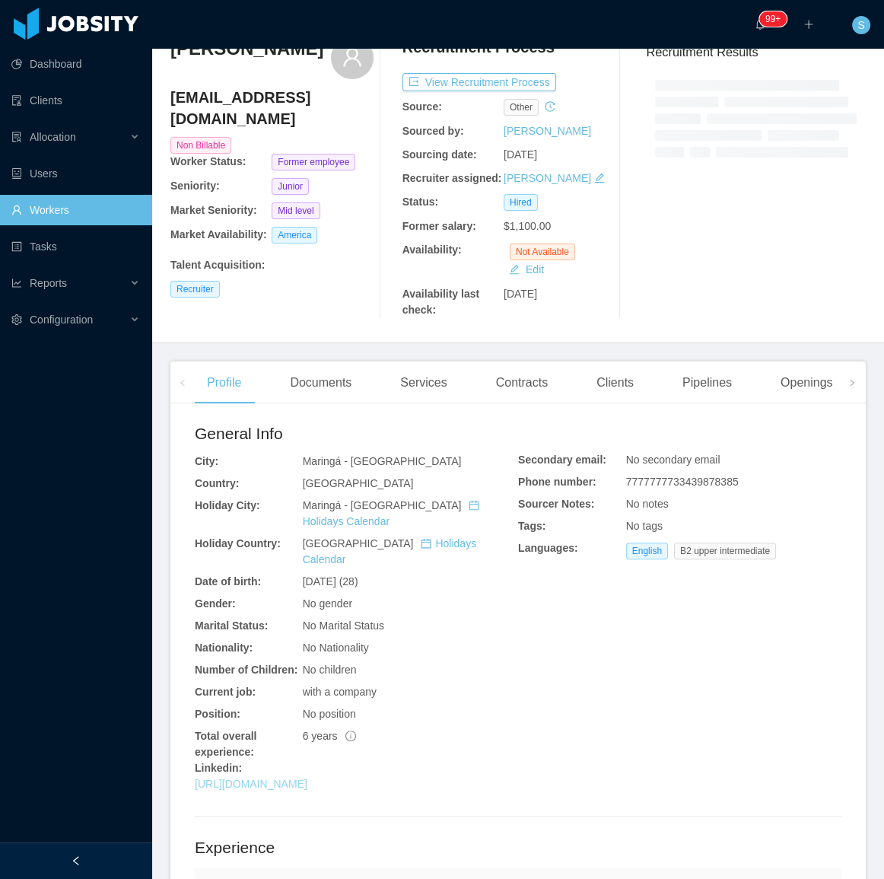
scroll to position [138, 0]
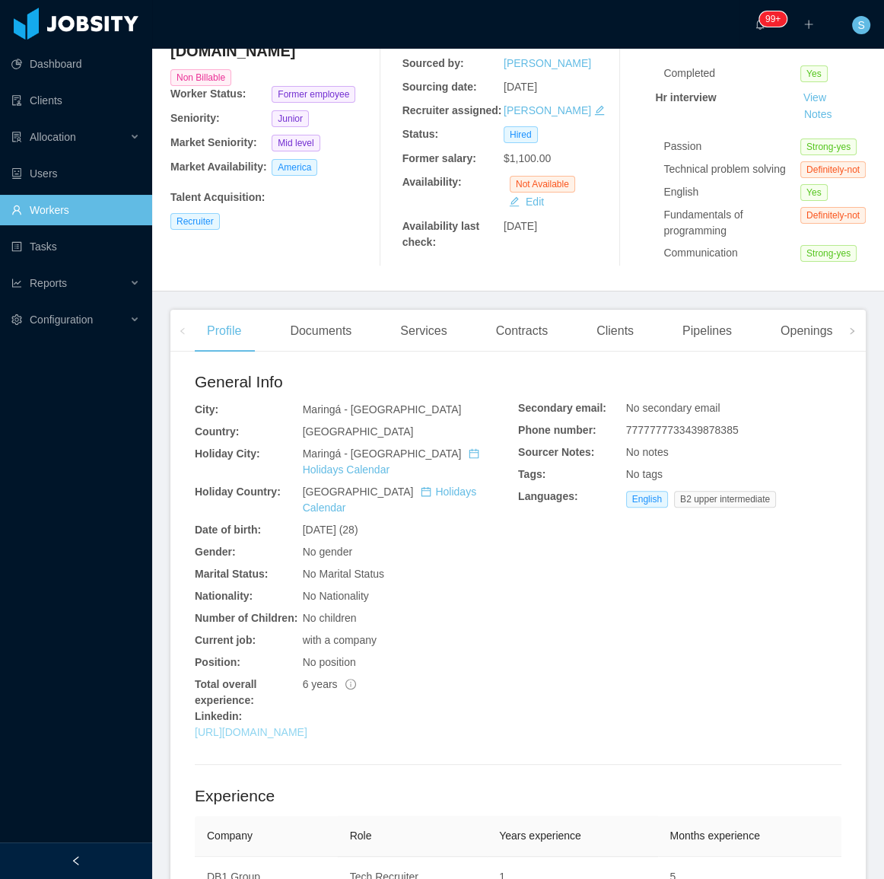
click at [307, 726] on link "[URL][DOMAIN_NAME]" at bounding box center [251, 732] width 113 height 12
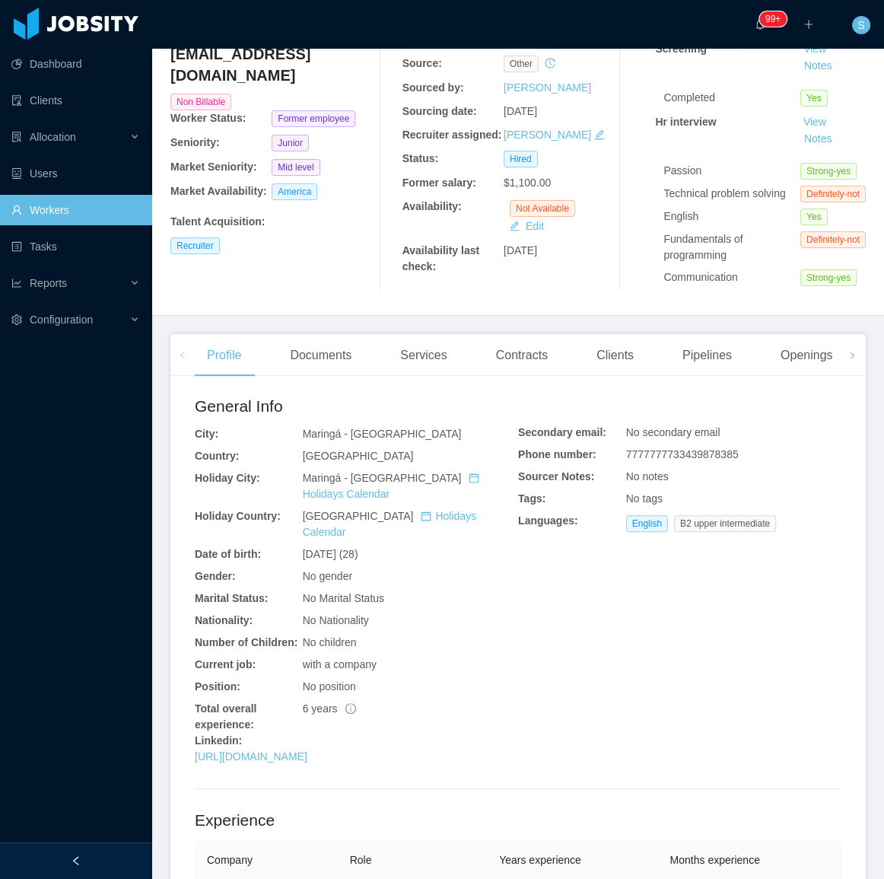
scroll to position [0, 0]
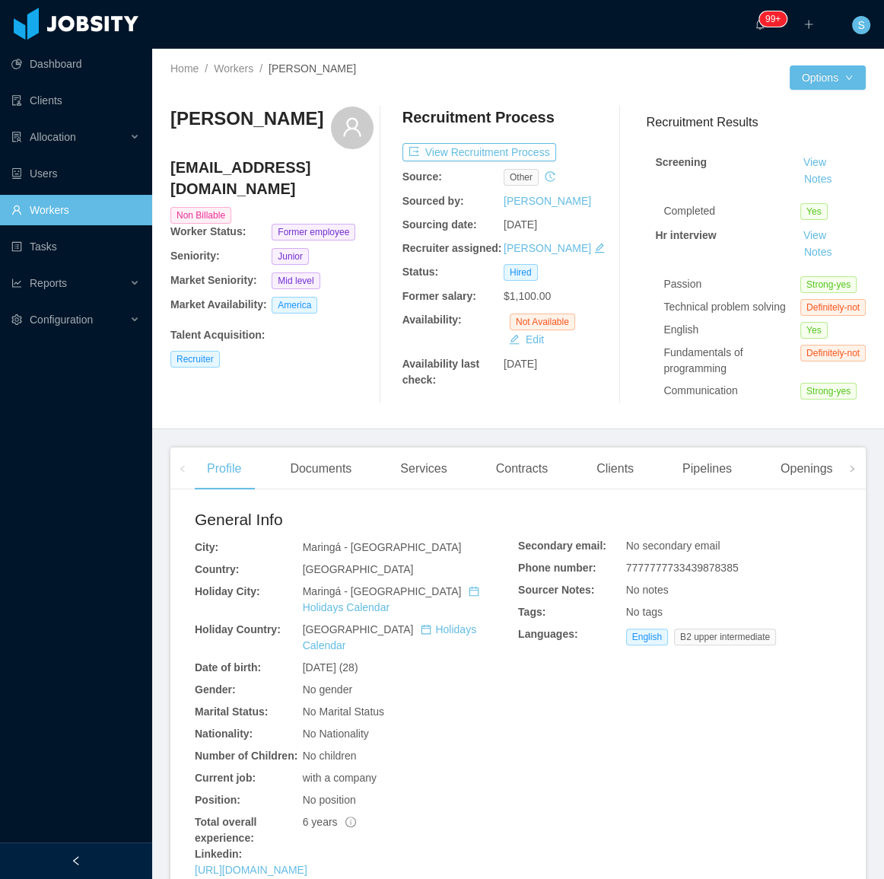
drag, startPoint x: 236, startPoint y: 139, endPoint x: 171, endPoint y: 100, distance: 75.8
click at [171, 100] on div "[PERSON_NAME] [EMAIL_ADDRESS][DOMAIN_NAME] Non Billable Worker Status: Former e…" at bounding box center [518, 255] width 696 height 322
copy h3 "[PERSON_NAME]"
